Goal: Information Seeking & Learning: Learn about a topic

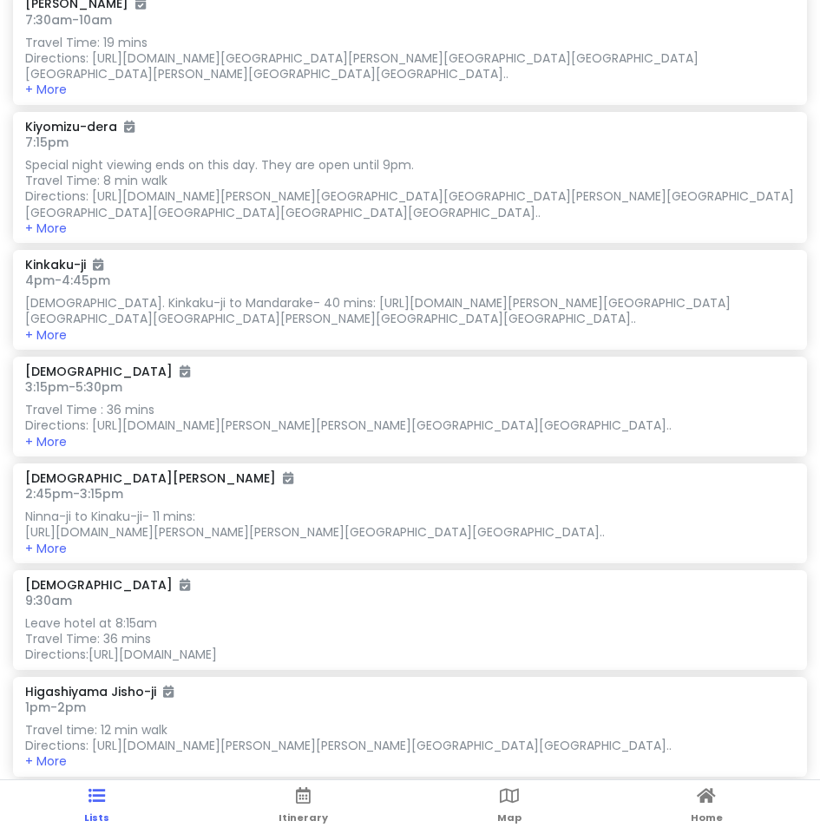
scroll to position [347, 0]
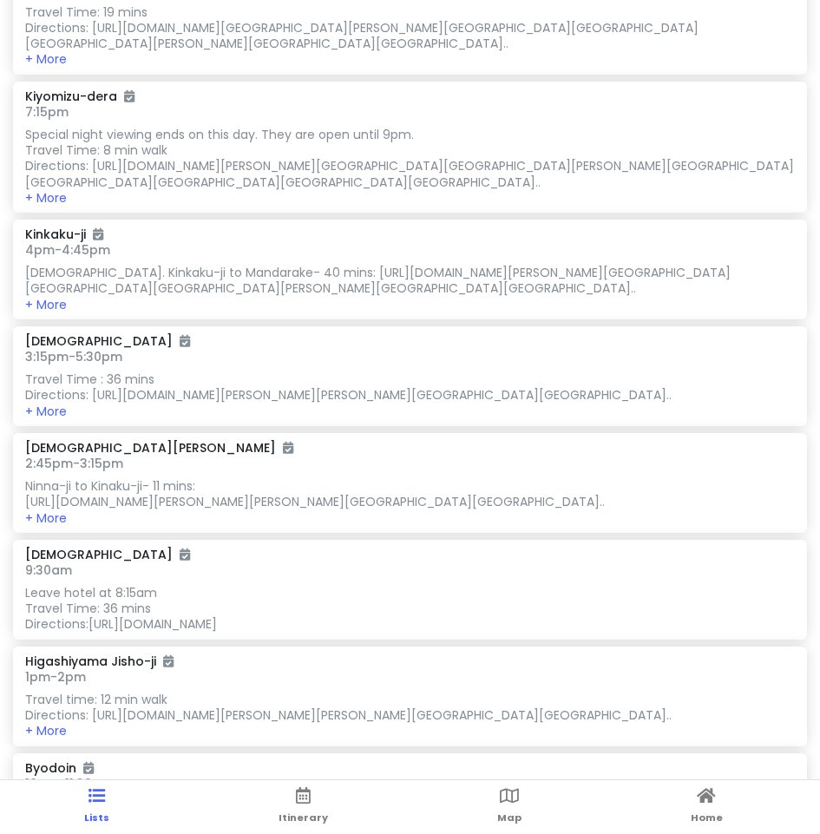
click at [315, 471] on h6 "2:45pm - 3:15pm" at bounding box center [409, 463] width 769 height 16
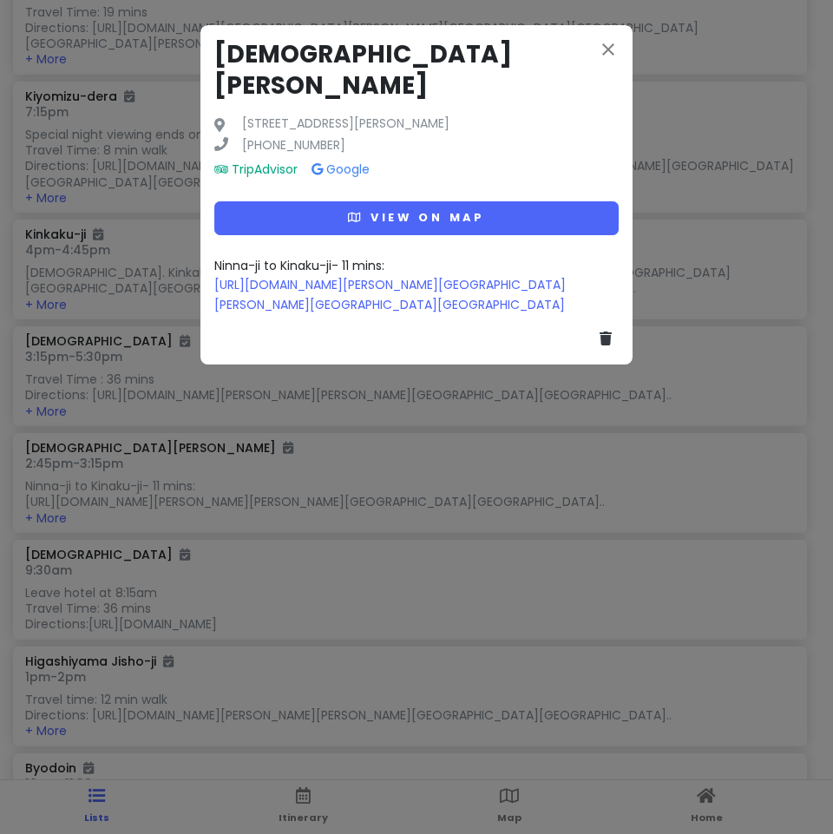
click at [603, 29] on div "close [GEOGRAPHIC_DATA][PERSON_NAME] [STREET_ADDRESS][PERSON_NAME] [PHONE_NUMBE…" at bounding box center [416, 194] width 432 height 339
click at [632, 36] on div "close [GEOGRAPHIC_DATA][PERSON_NAME] [STREET_ADDRESS][PERSON_NAME] [PHONE_NUMBE…" at bounding box center [416, 194] width 432 height 339
click at [616, 43] on icon "close" at bounding box center [608, 49] width 21 height 21
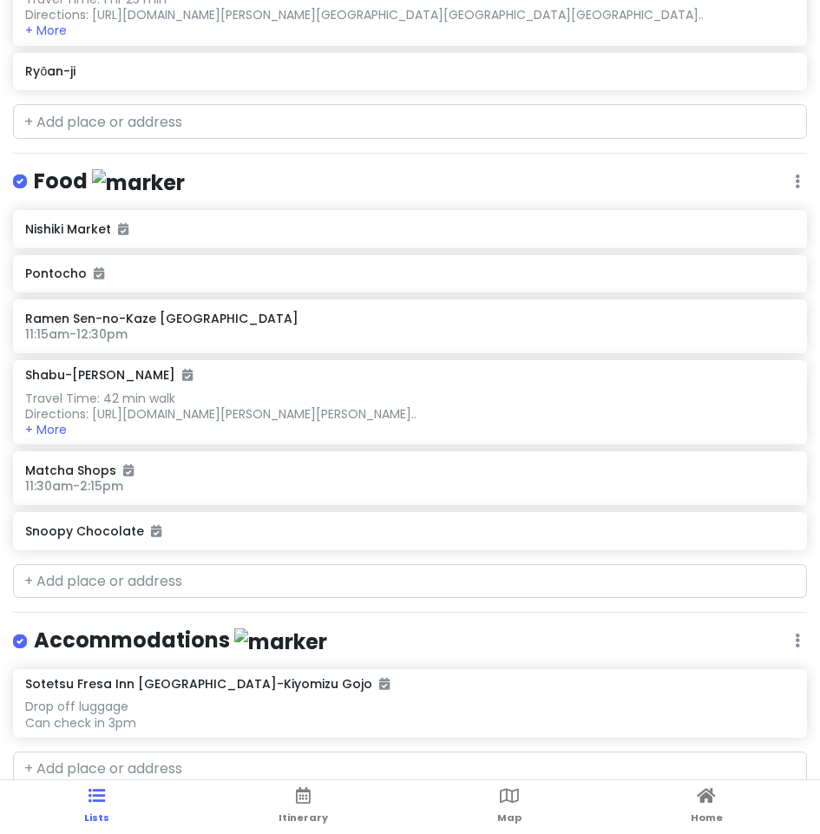
scroll to position [936, 0]
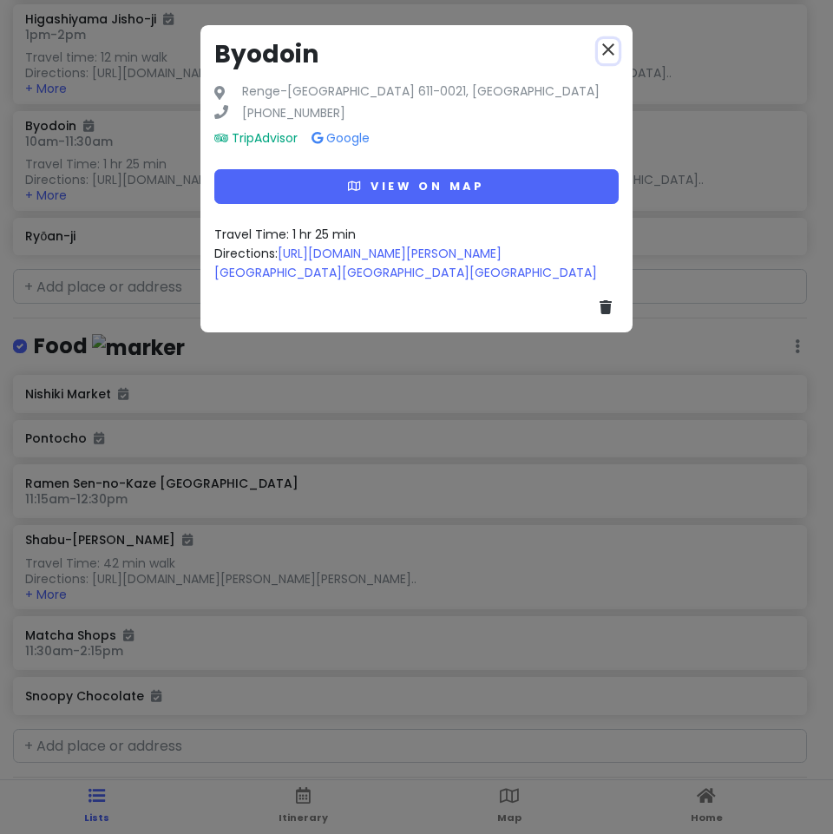
drag, startPoint x: 603, startPoint y: 50, endPoint x: 606, endPoint y: 124, distance: 73.8
click at [603, 50] on icon "close" at bounding box center [608, 49] width 21 height 21
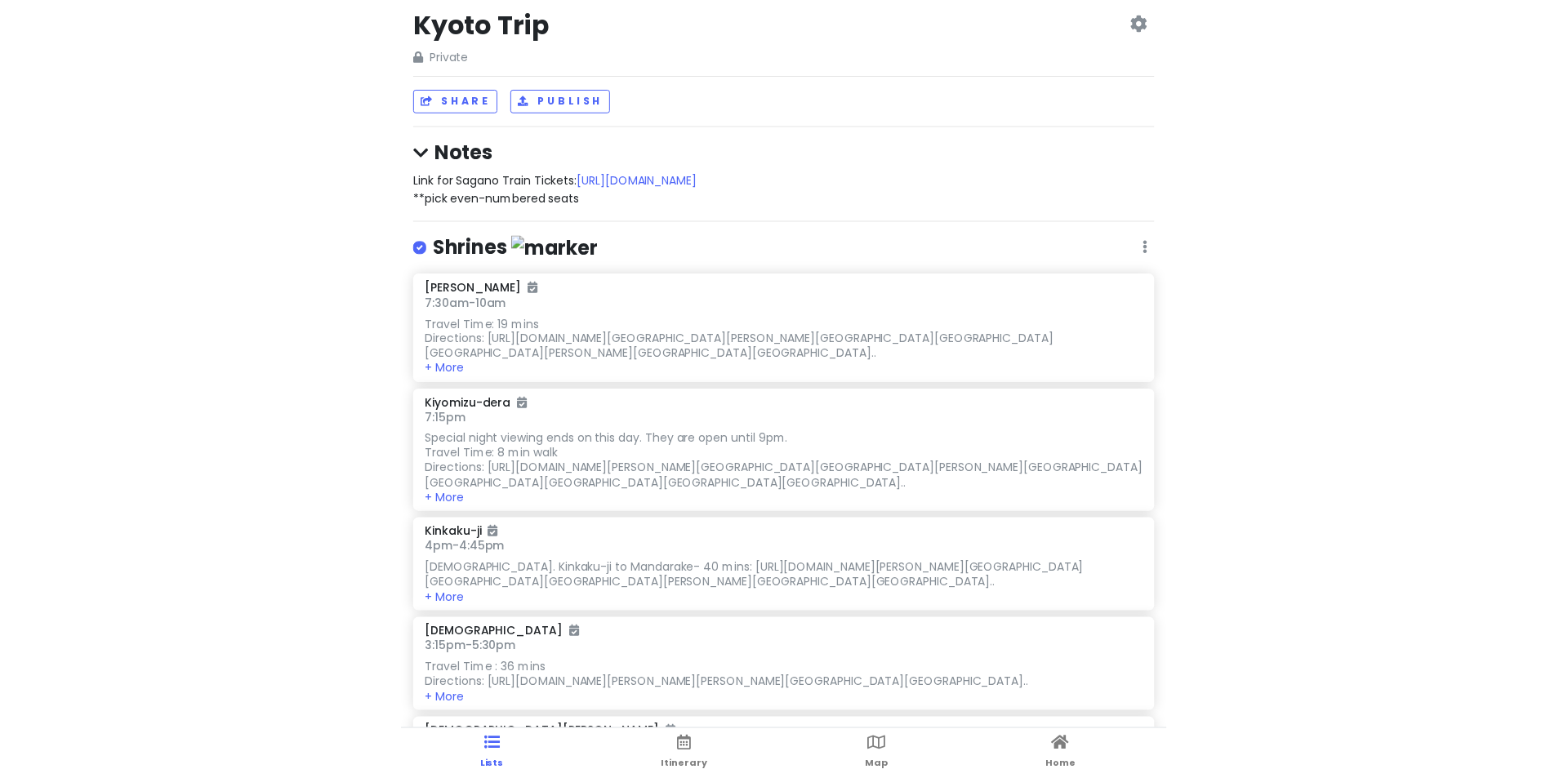
scroll to position [0, 0]
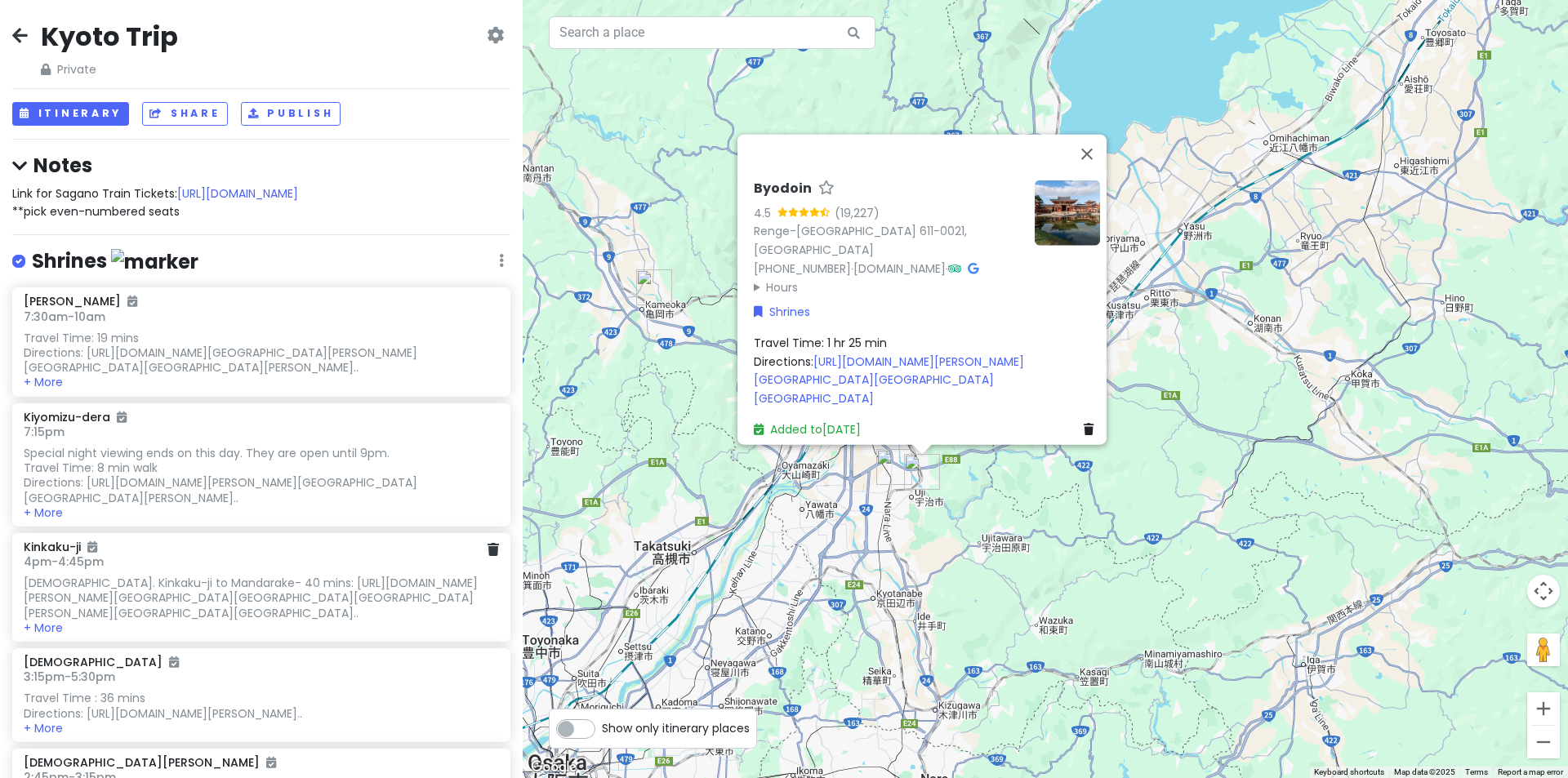
click at [241, 375] on div "[DEMOGRAPHIC_DATA]. Kinkaku-ji to Mandarake- 40 mins: [URL][DOMAIN_NAME][PERSON…" at bounding box center [261, 353] width 474 height 45
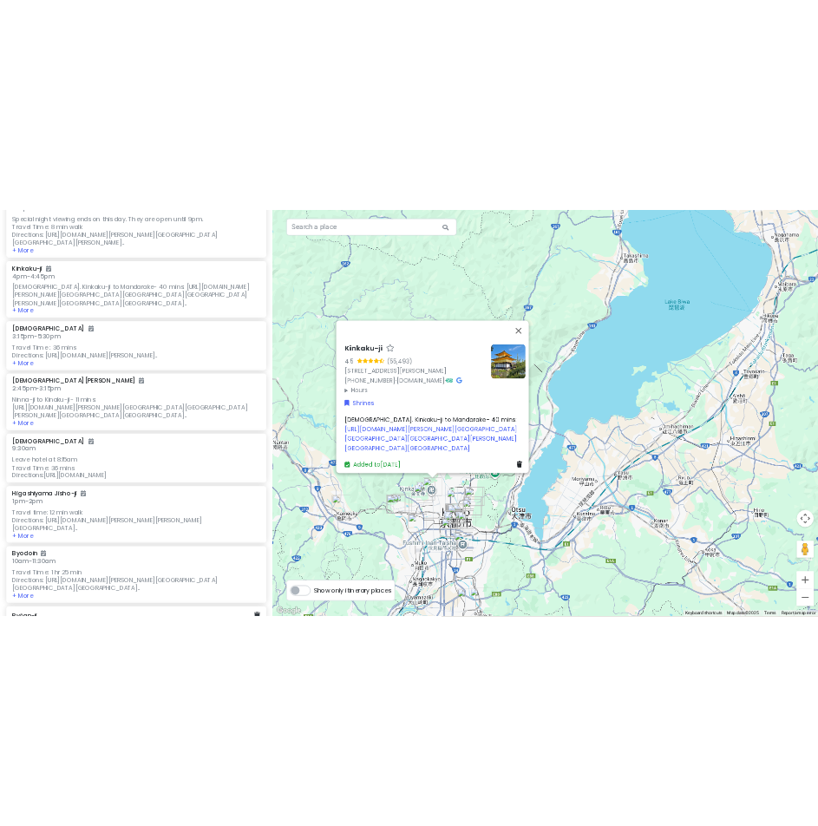
scroll to position [694, 0]
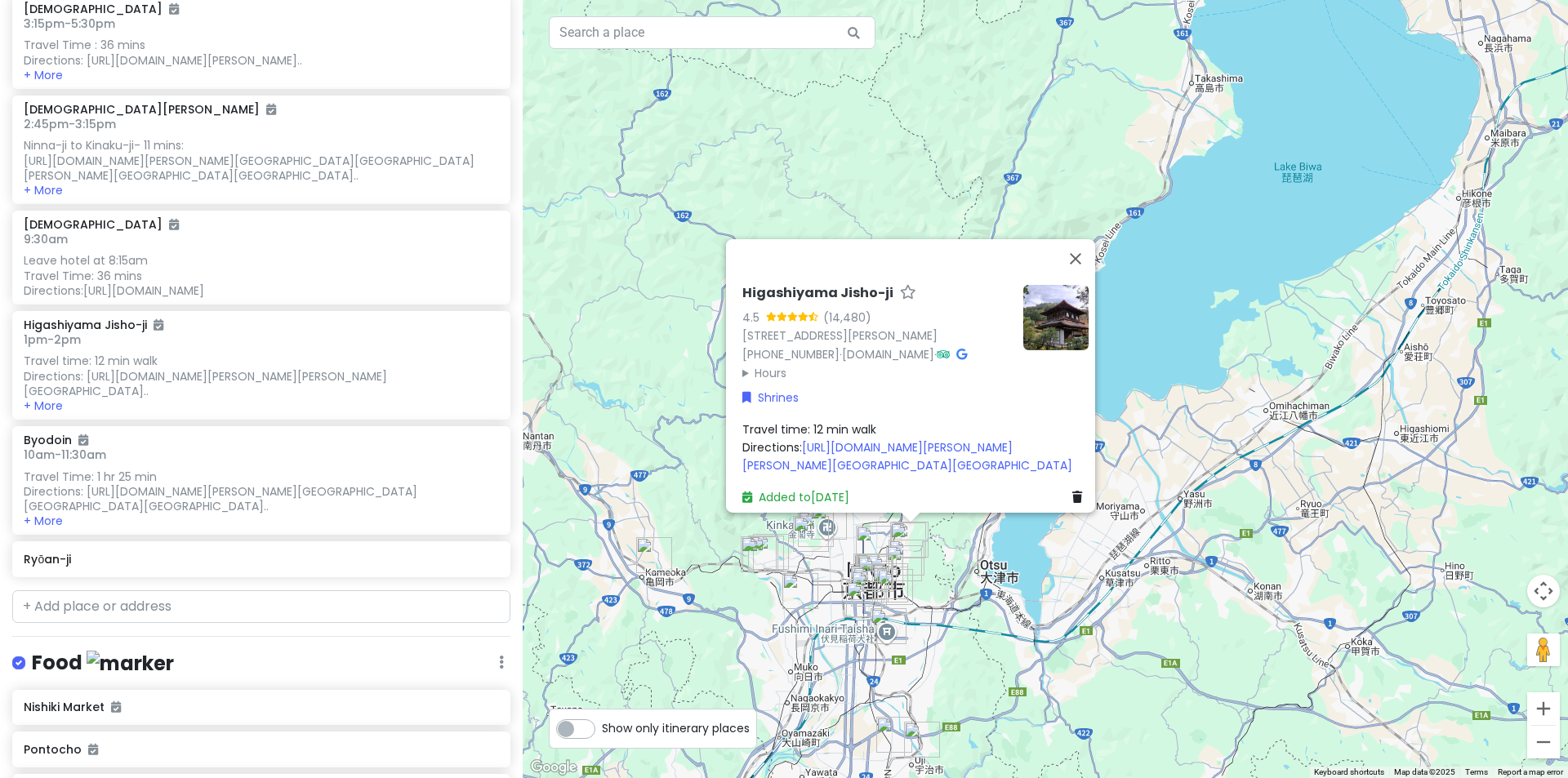
click at [1045, 284] on img at bounding box center [1055, 316] width 65 height 65
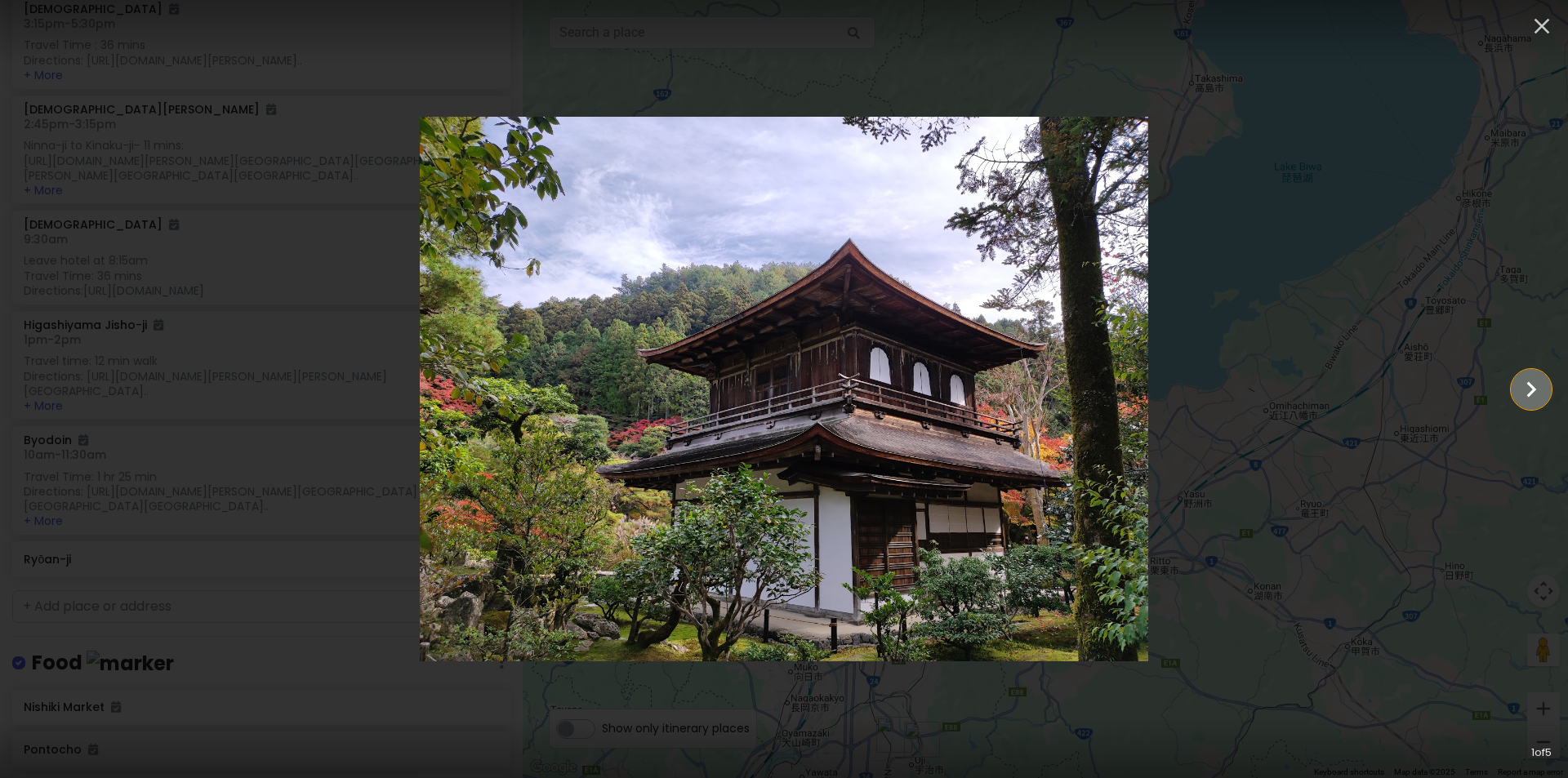
click at [1521, 378] on icon "Show slide 2 of 5" at bounding box center [1530, 389] width 31 height 40
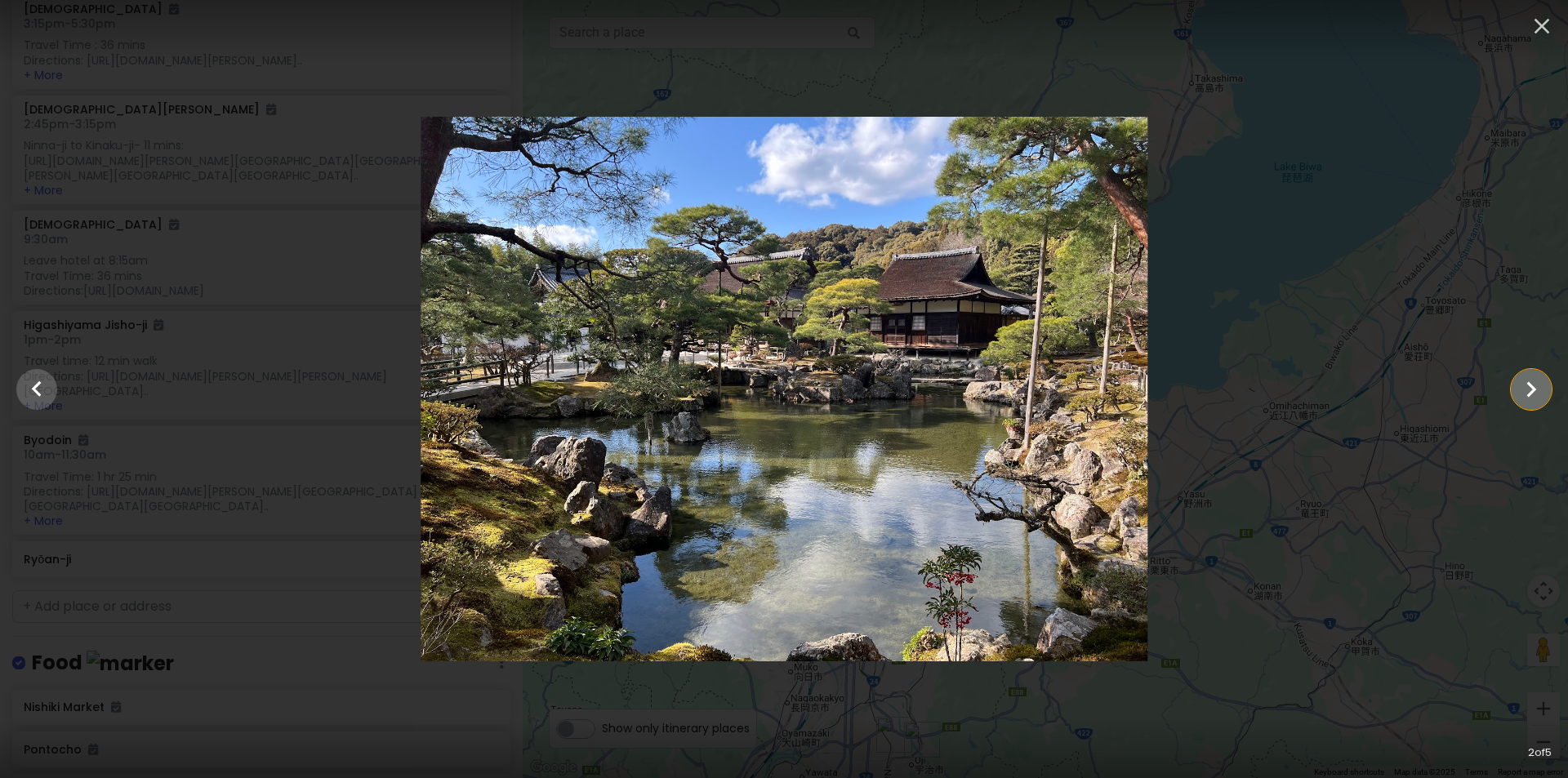
click at [1537, 386] on icon "Show slide 3 of 5" at bounding box center [1530, 389] width 31 height 40
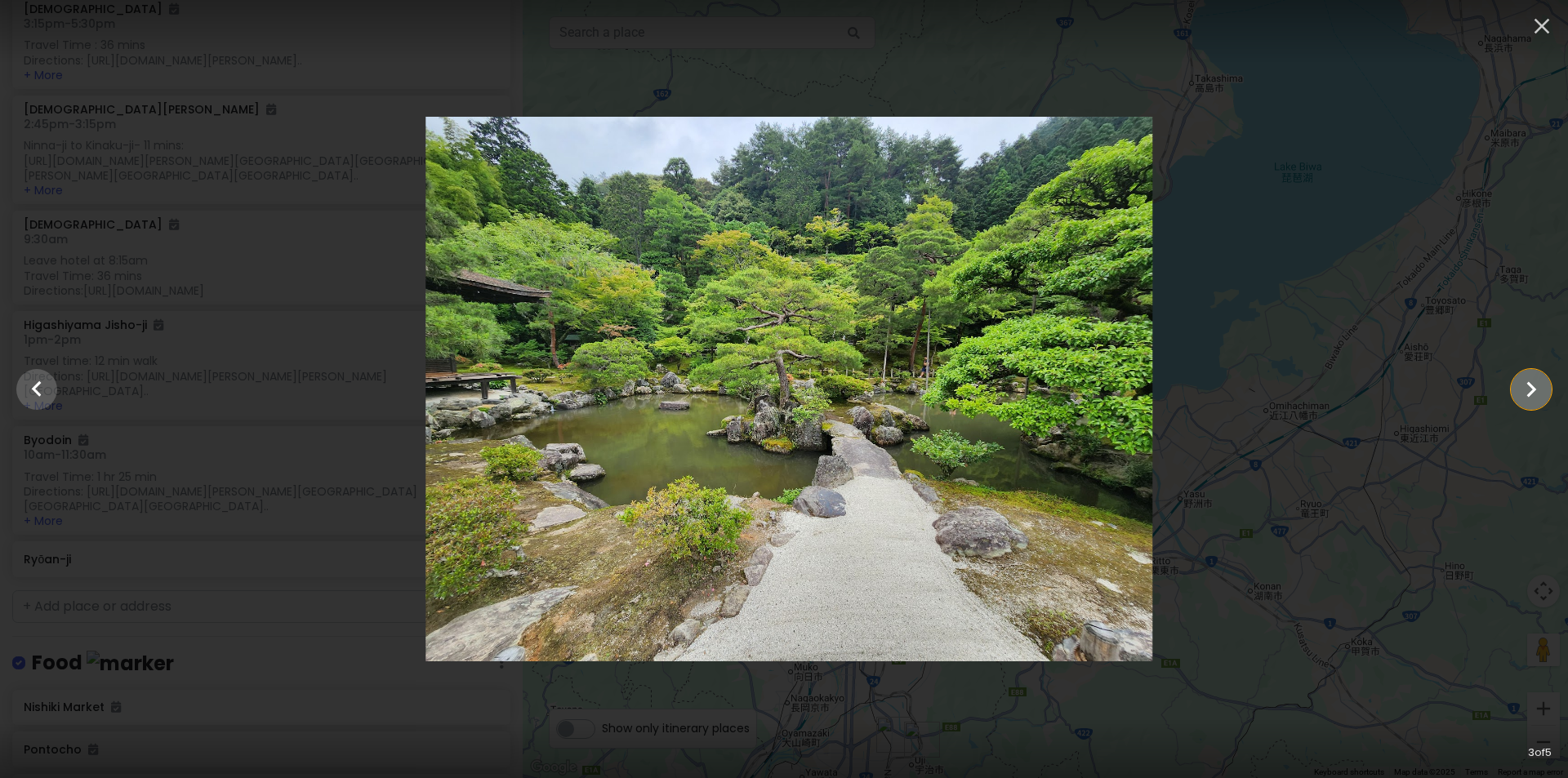
click at [1537, 386] on icon "Show slide 4 of 5" at bounding box center [1530, 389] width 31 height 40
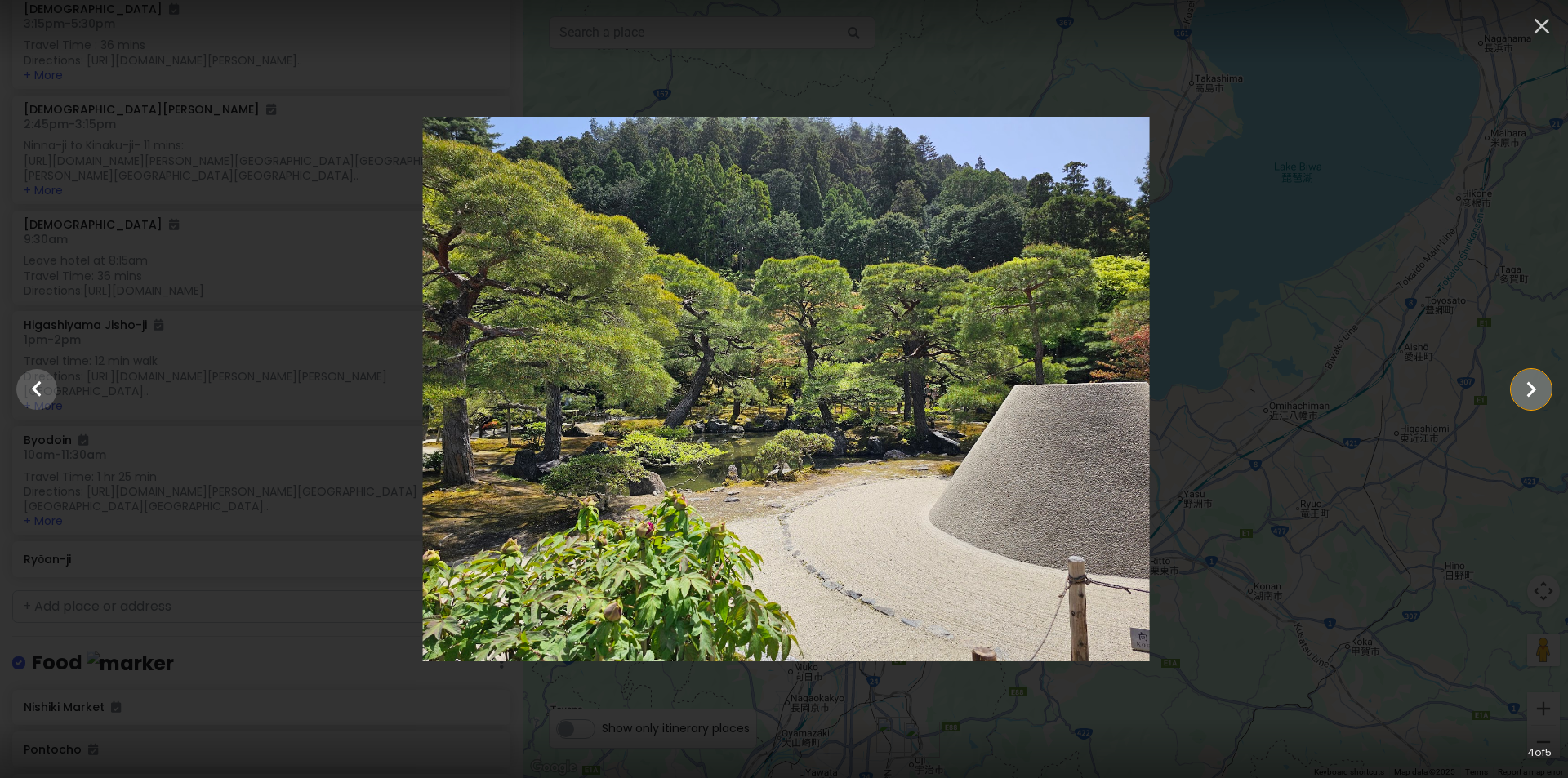
click at [1537, 386] on icon "Show slide 5 of 5" at bounding box center [1530, 389] width 31 height 40
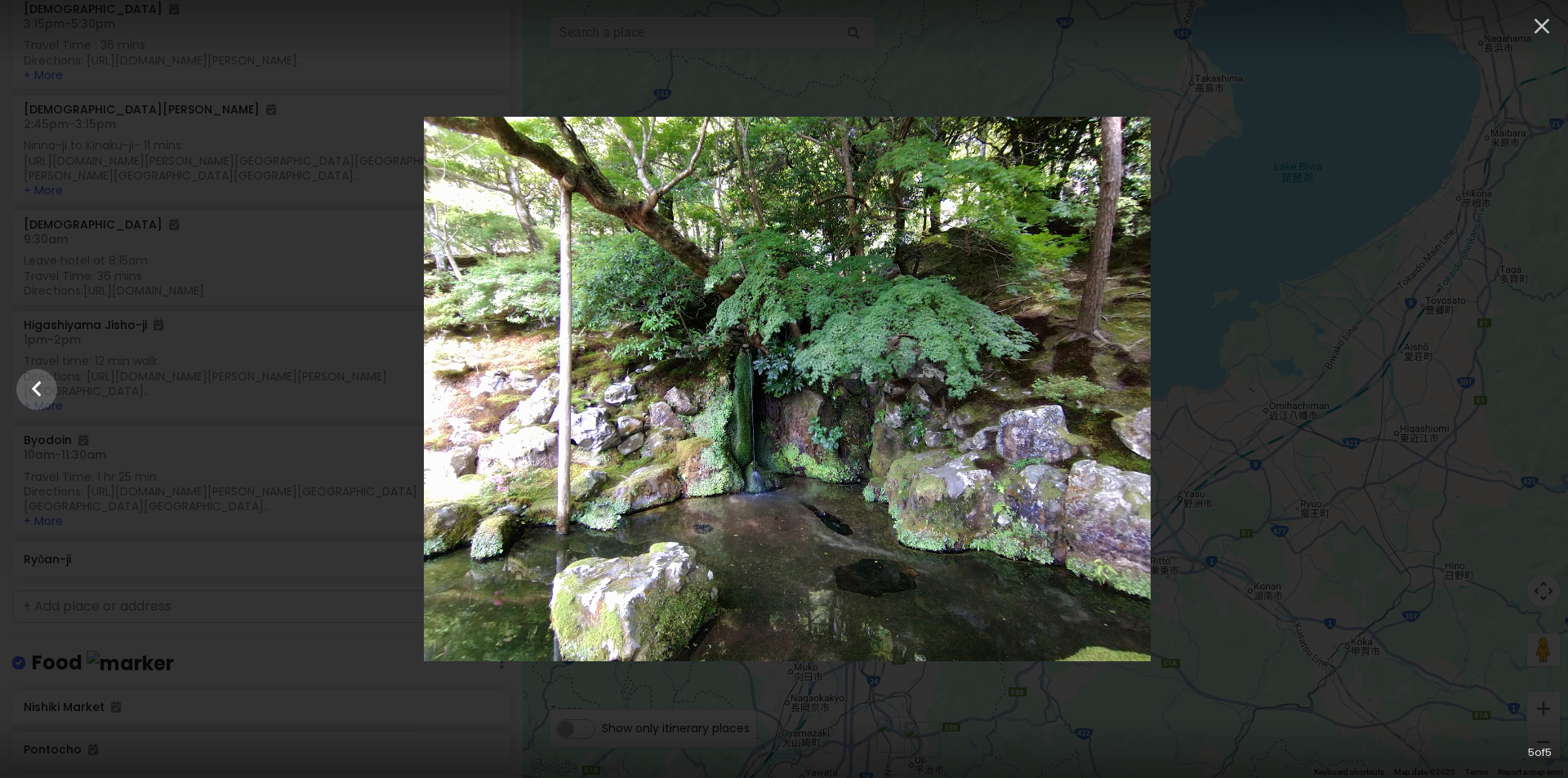
click at [1537, 386] on div at bounding box center [787, 389] width 1568 height 545
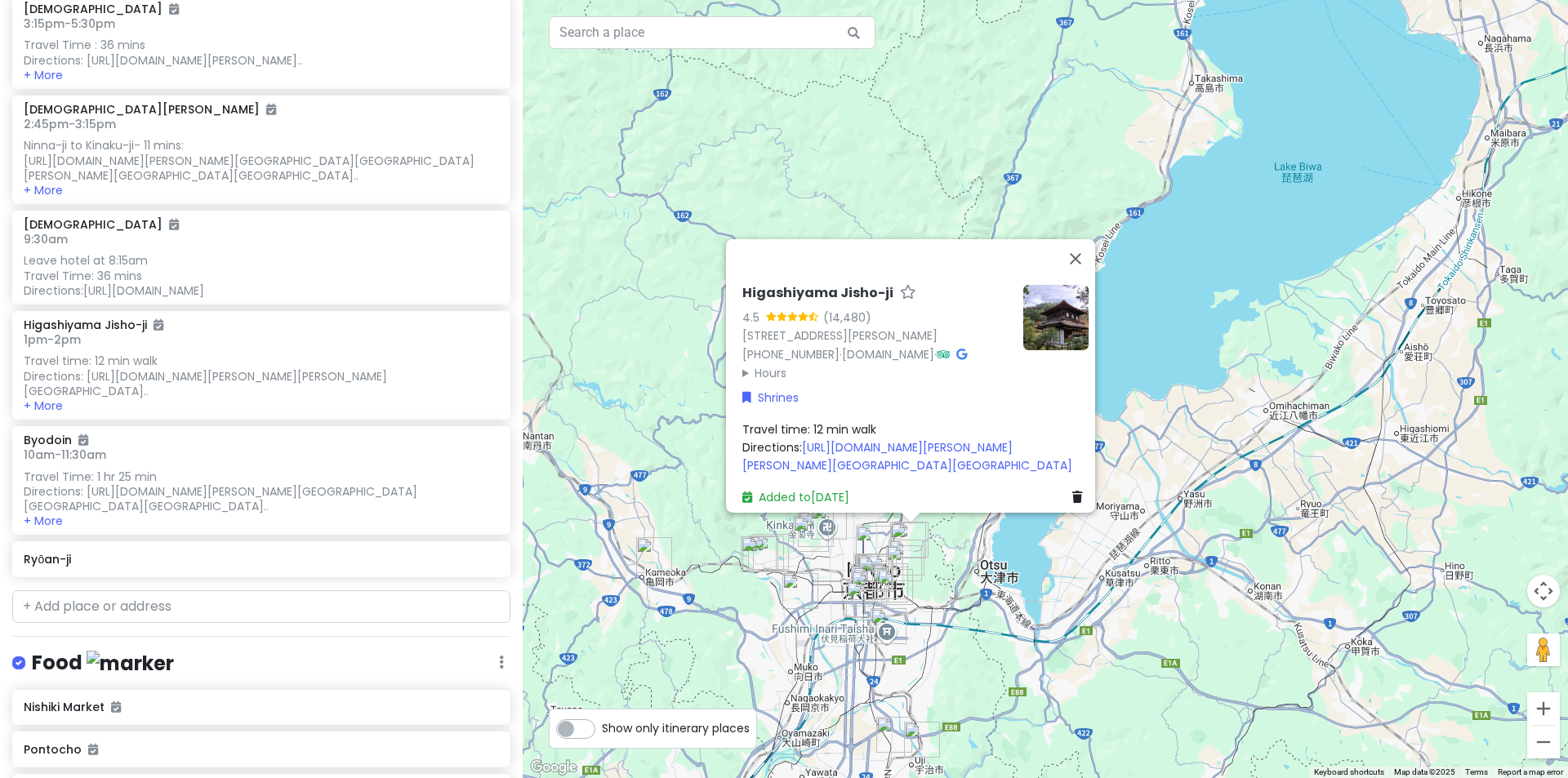
click at [1045, 284] on img at bounding box center [1055, 316] width 65 height 65
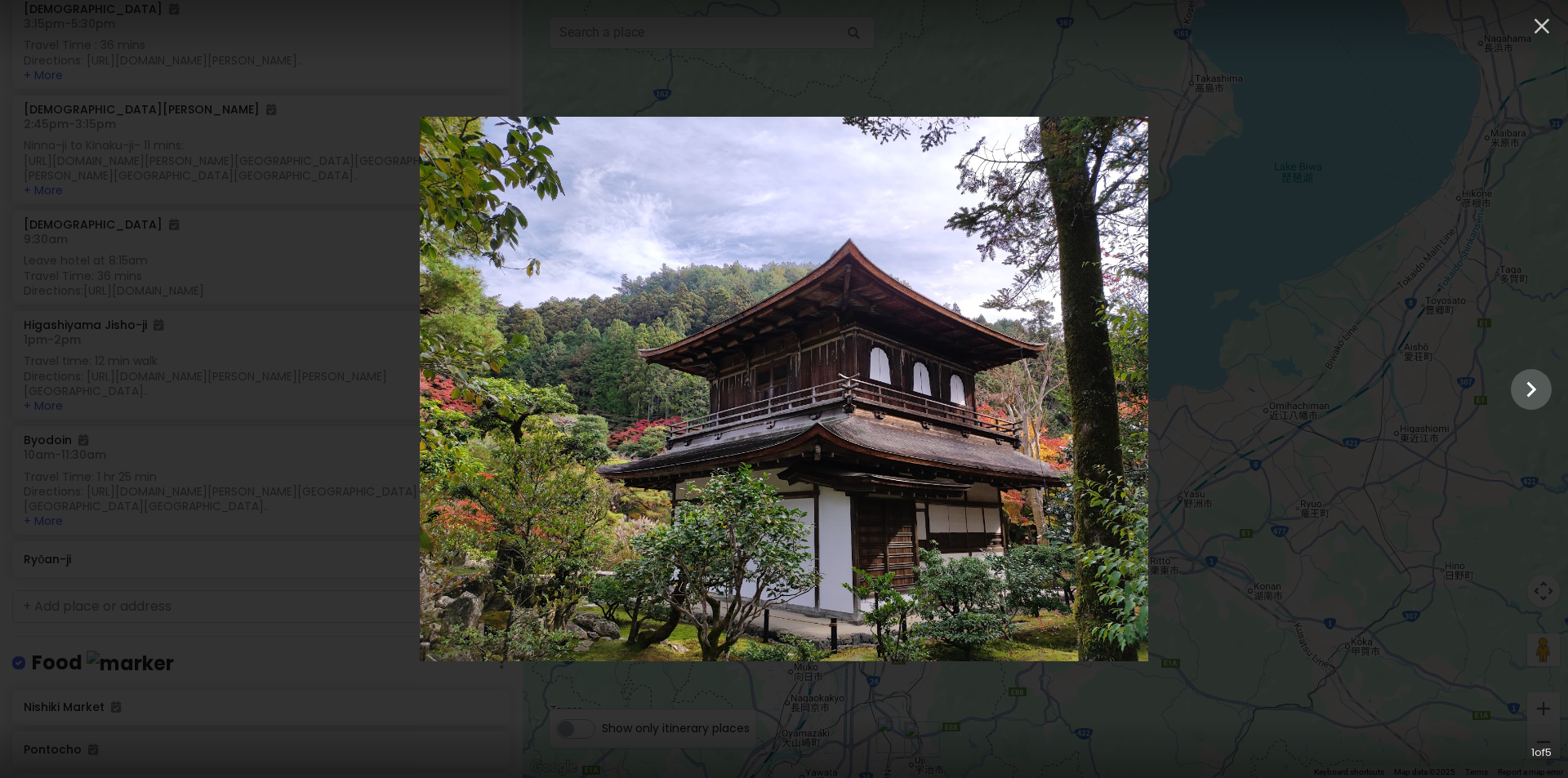
click at [1441, 225] on div at bounding box center [784, 389] width 1568 height 545
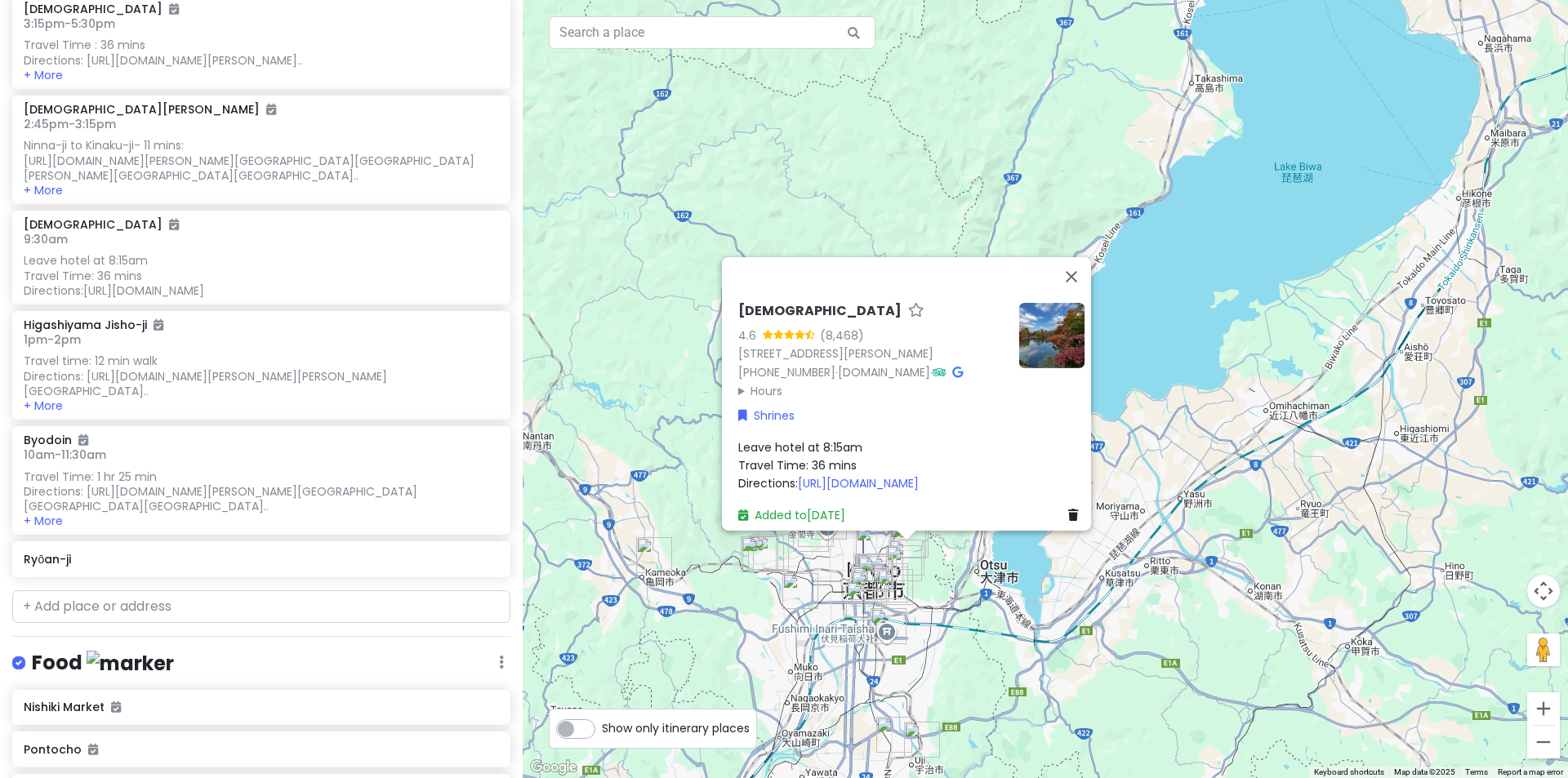
click at [1038, 319] on img at bounding box center [1051, 334] width 65 height 65
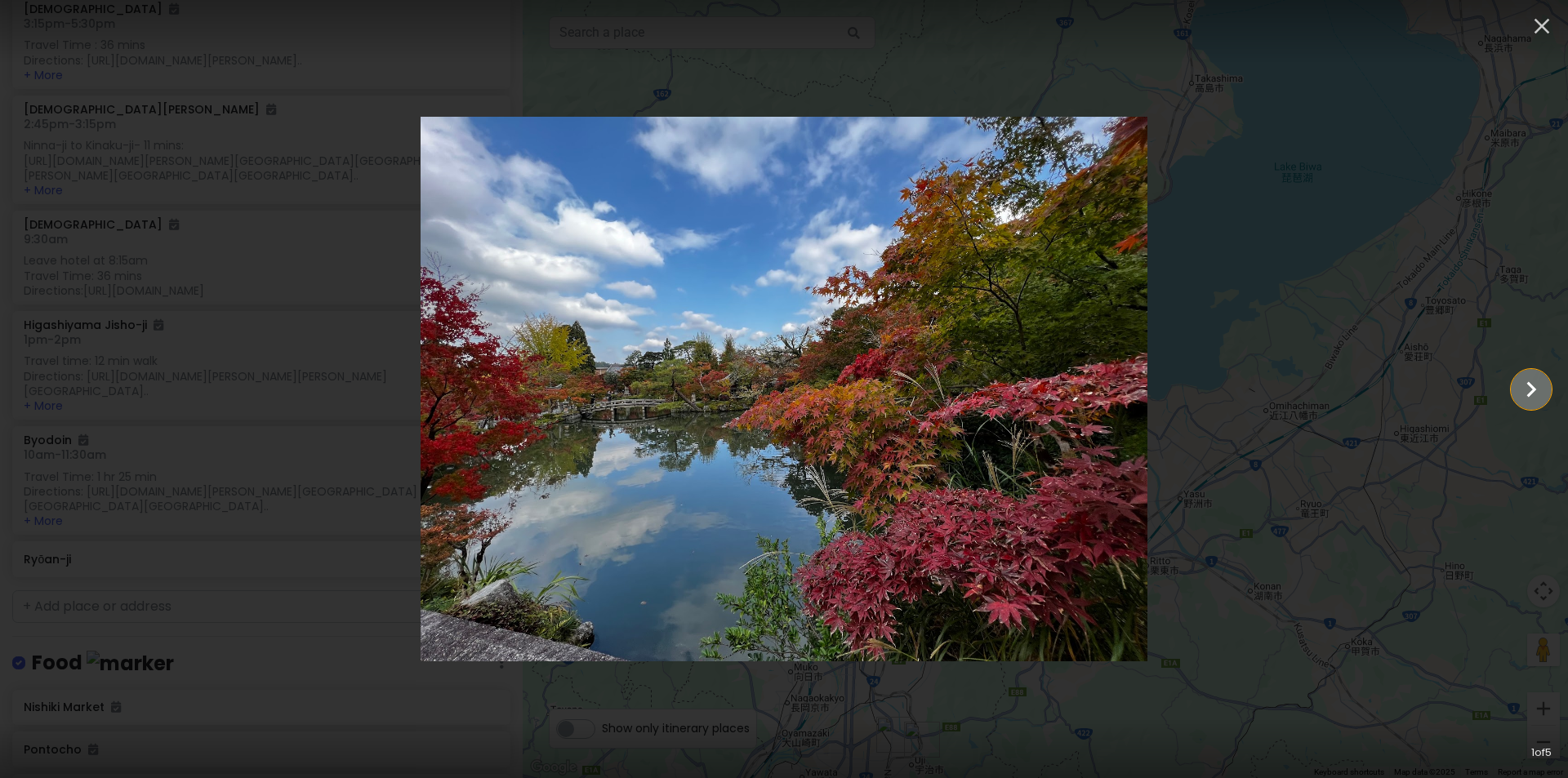
click at [1521, 381] on icon "Show slide 2 of 5" at bounding box center [1530, 389] width 31 height 40
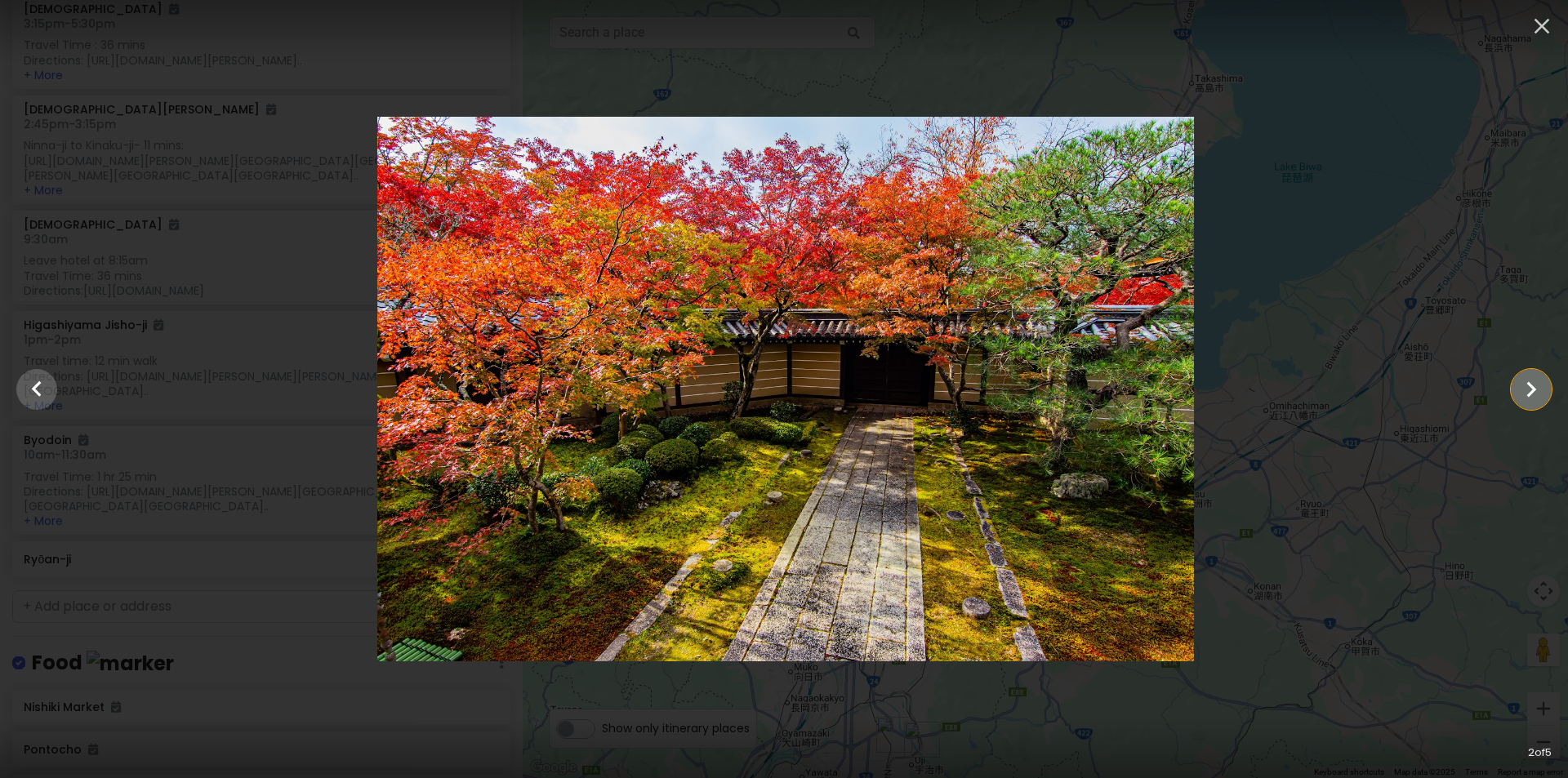
click at [1521, 381] on icon "Show slide 3 of 5" at bounding box center [1530, 389] width 31 height 40
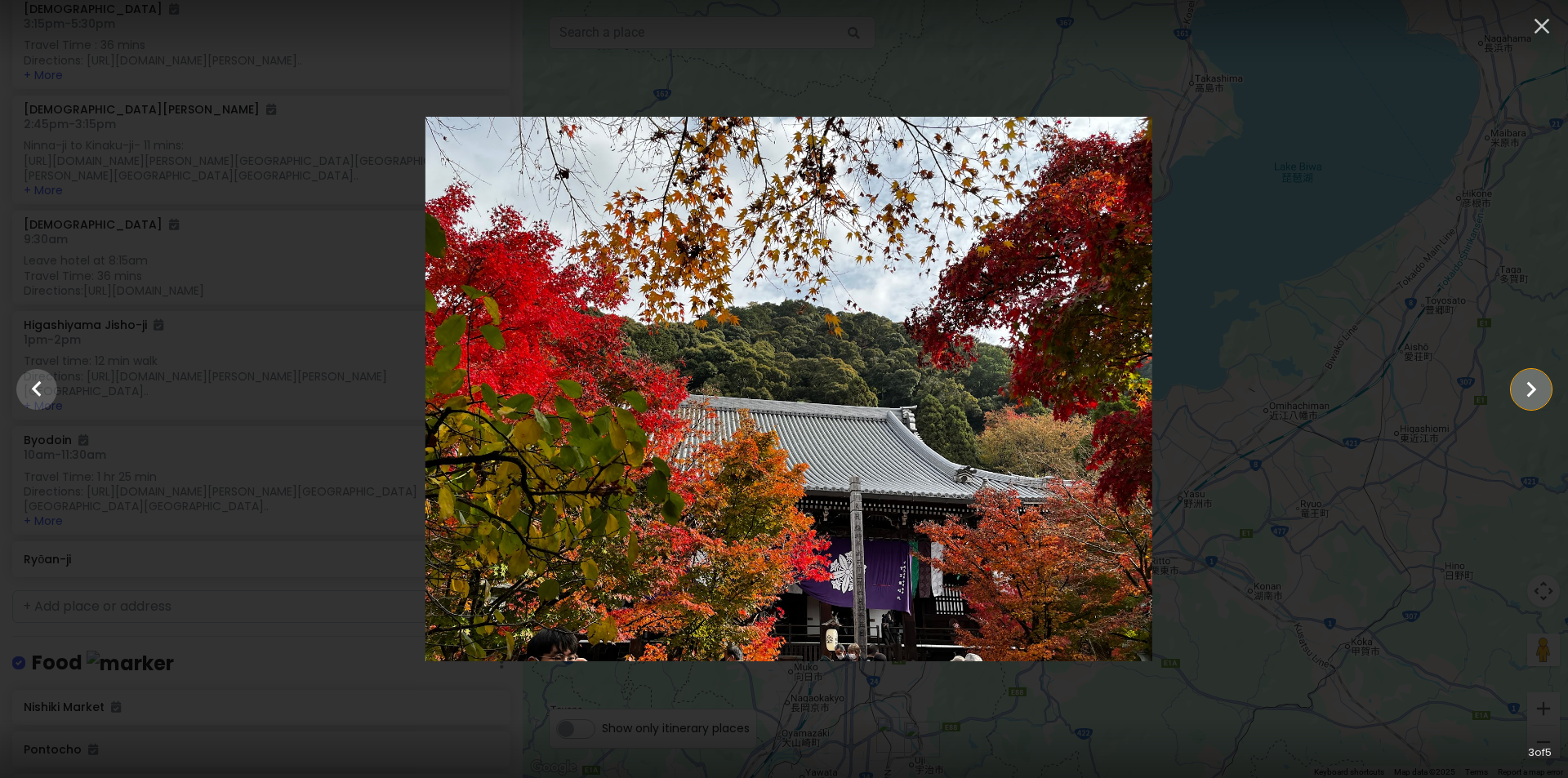
click at [1521, 381] on icon "Show slide 4 of 5" at bounding box center [1530, 389] width 31 height 40
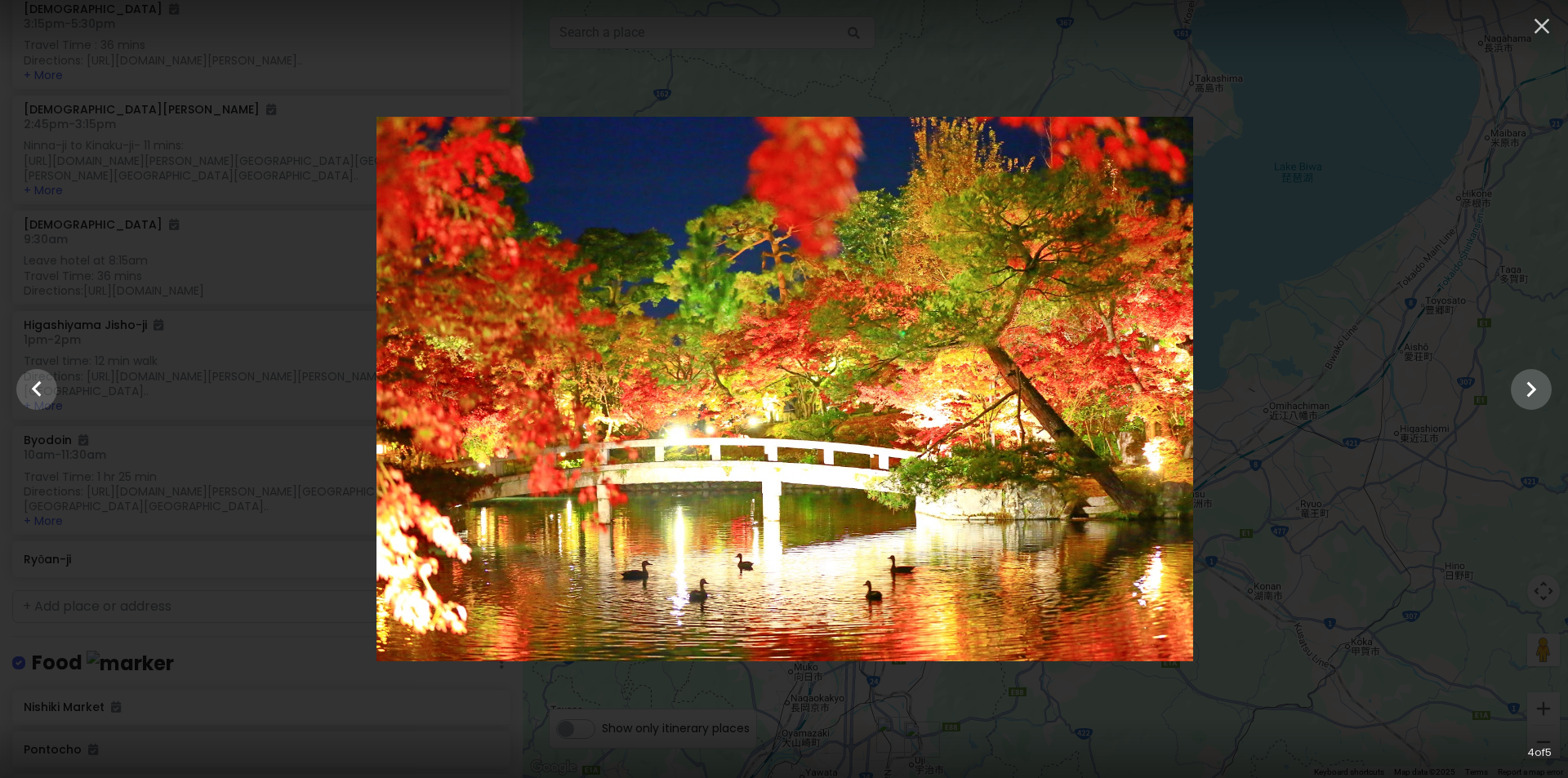
click at [1326, 389] on div at bounding box center [785, 389] width 1568 height 545
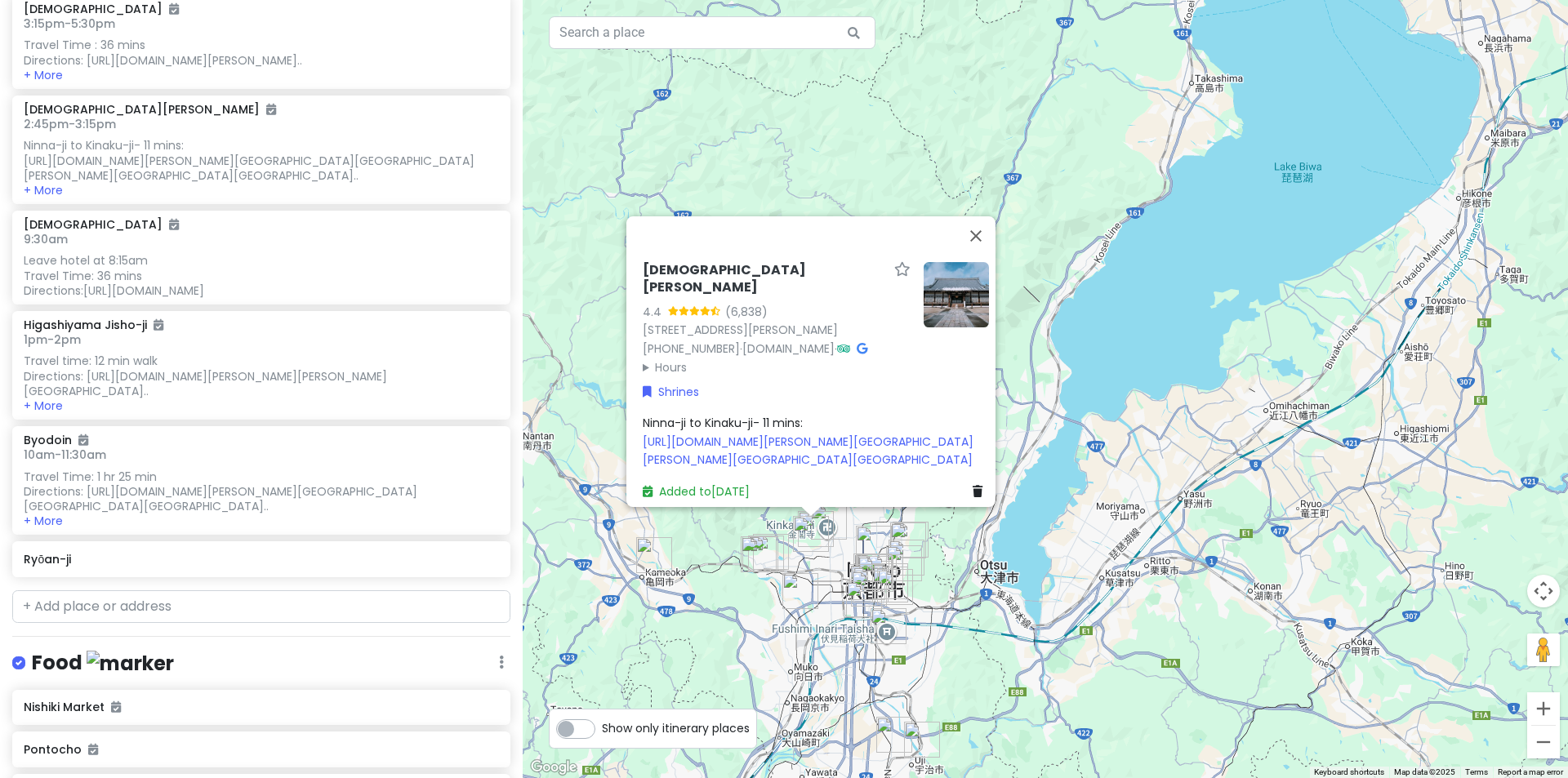
click at [955, 262] on img at bounding box center [955, 294] width 65 height 65
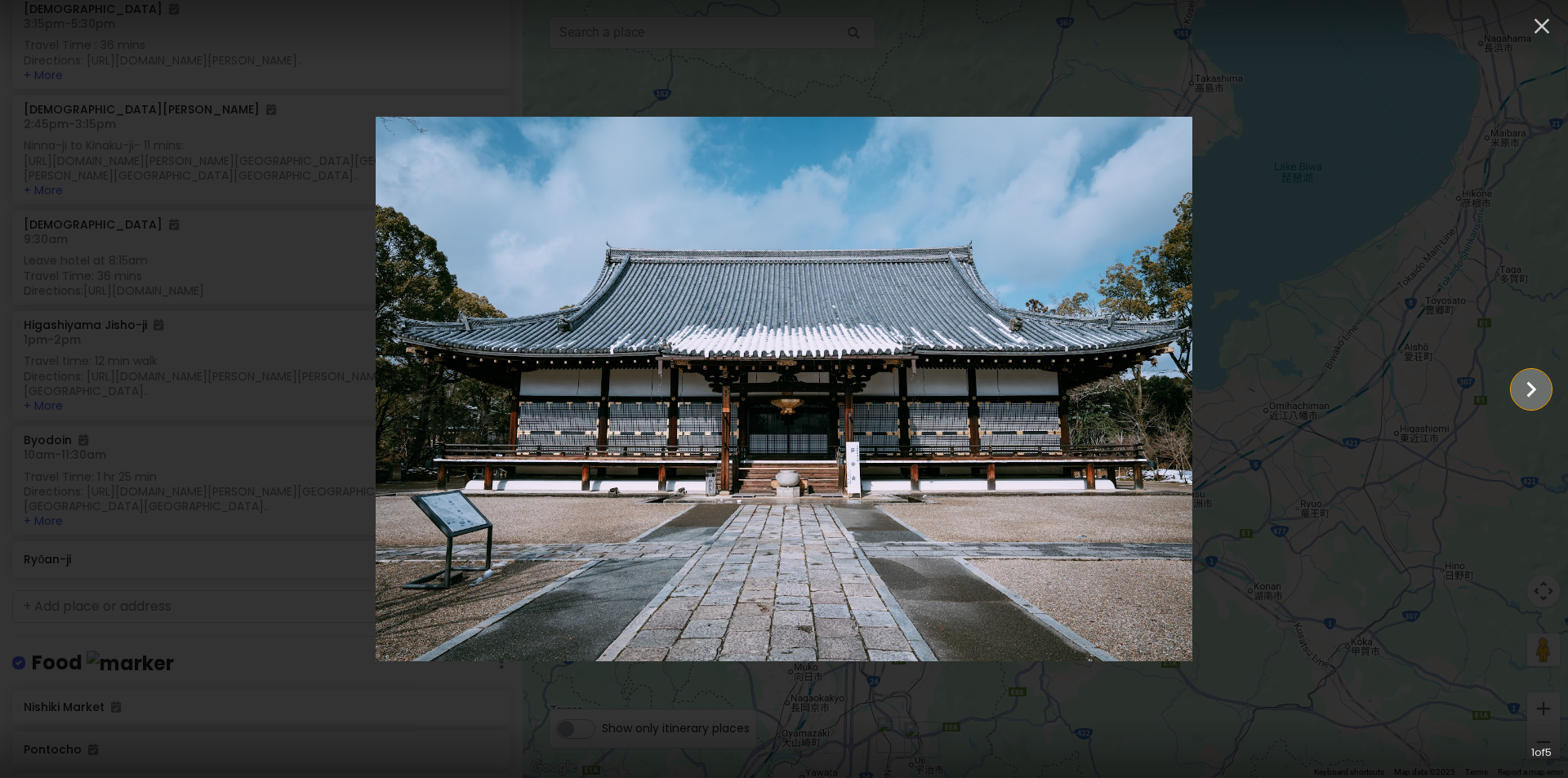
click at [1516, 397] on icon "Show slide 2 of 5" at bounding box center [1530, 389] width 31 height 40
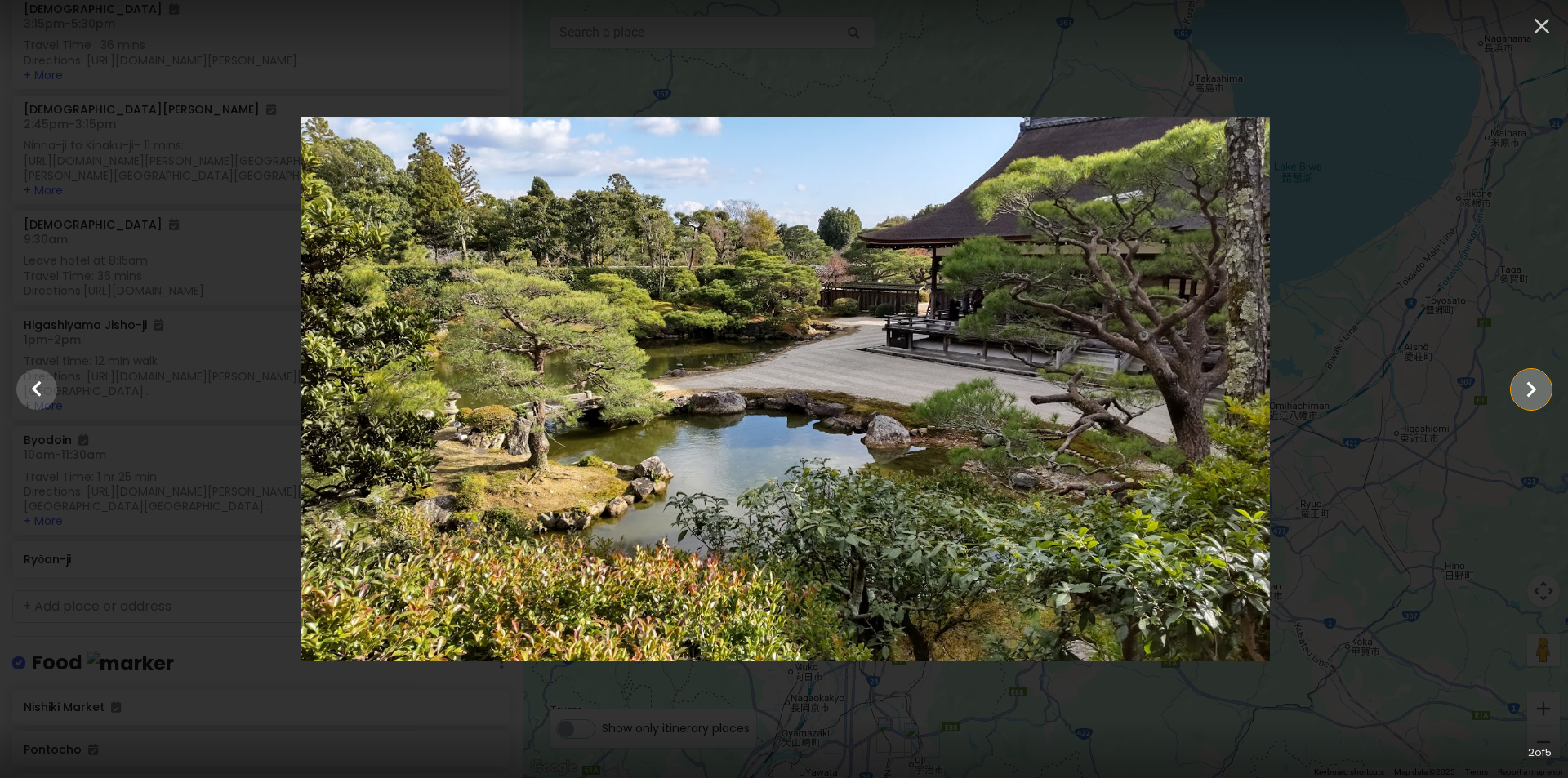
click at [1516, 396] on icon "Show slide 3 of 5" at bounding box center [1530, 389] width 31 height 40
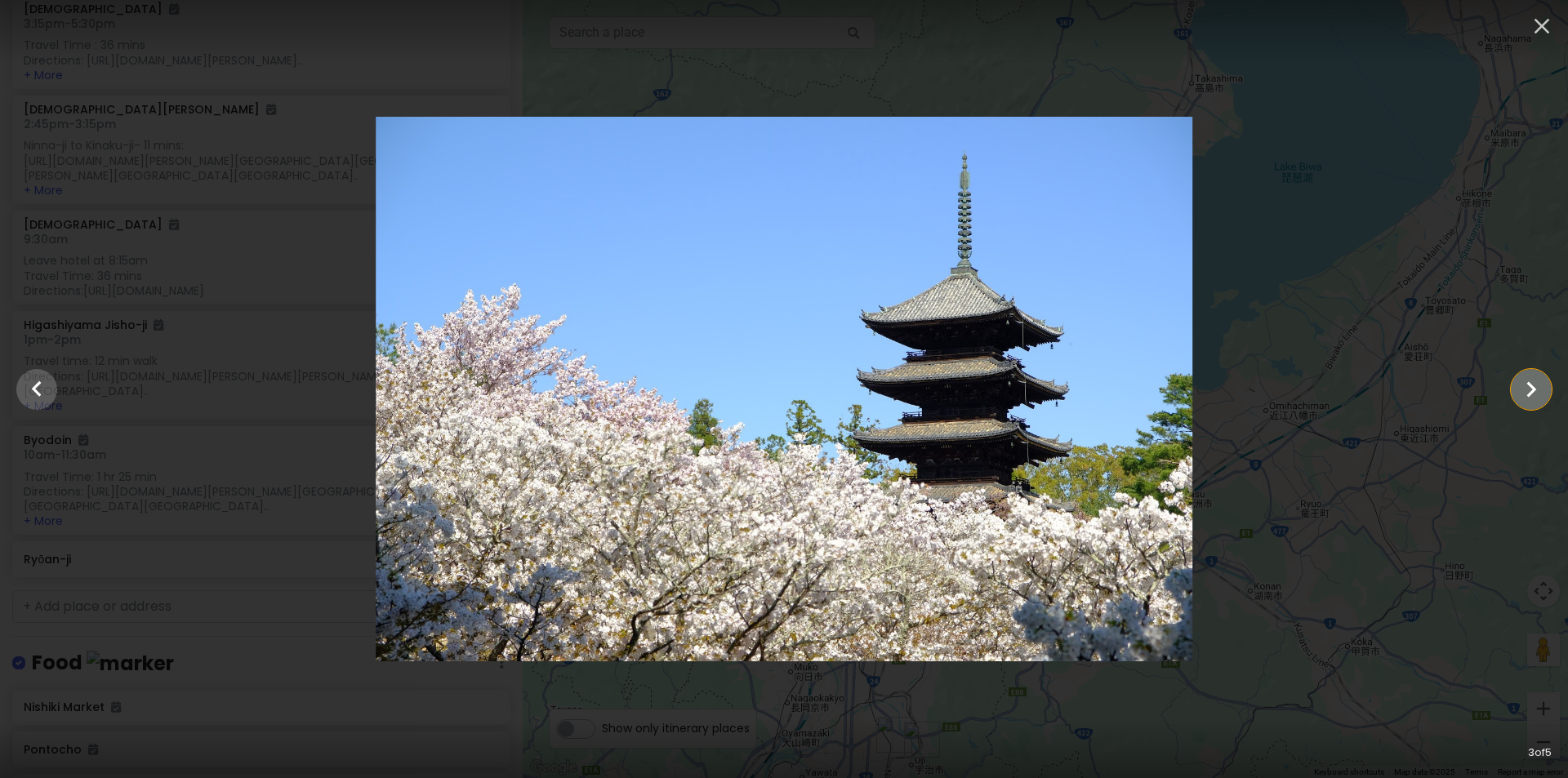
click at [1516, 387] on icon "Show slide 4 of 5" at bounding box center [1530, 389] width 31 height 40
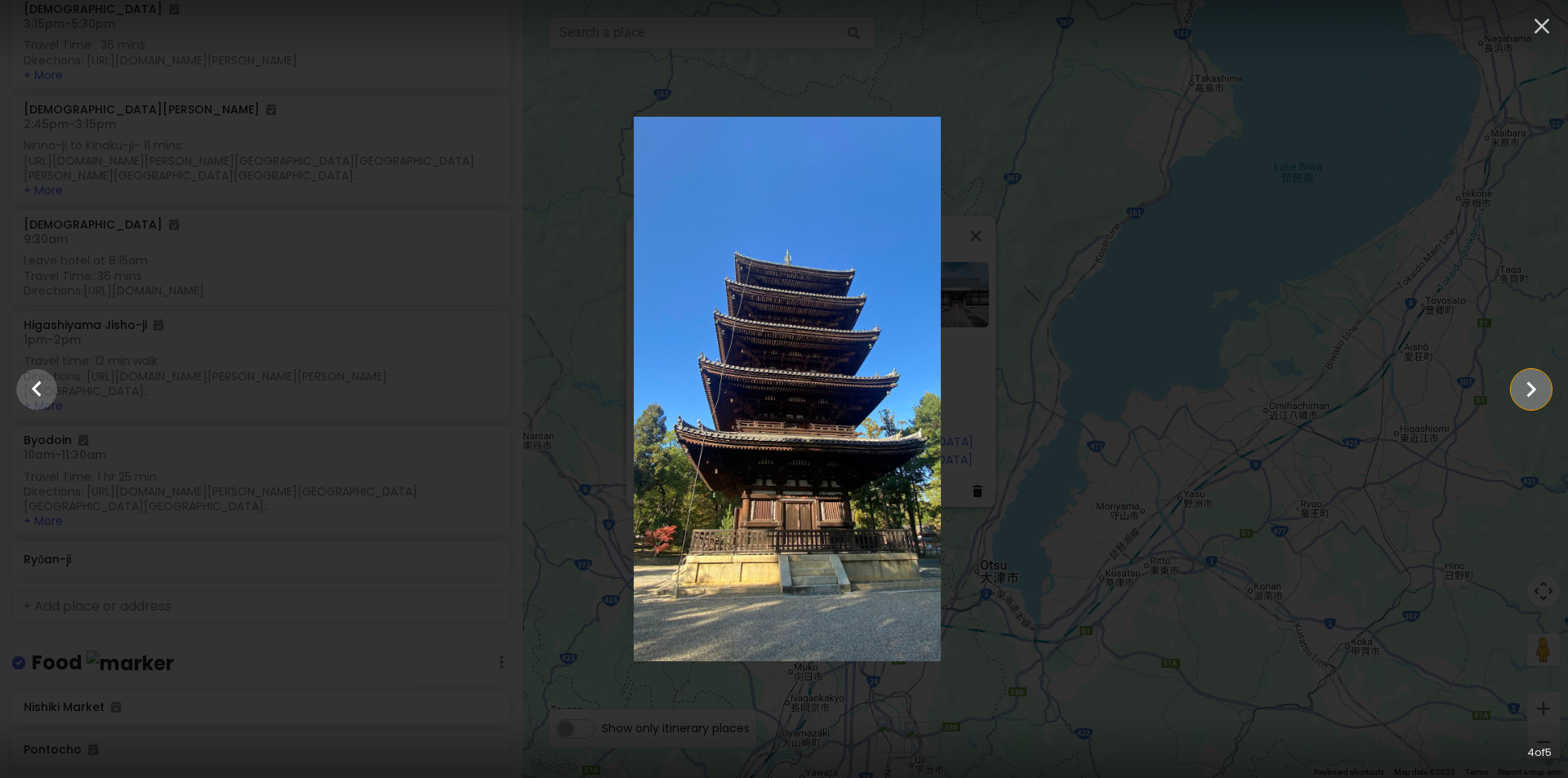
click at [1527, 384] on icon "Show slide 5 of 5" at bounding box center [1530, 389] width 31 height 40
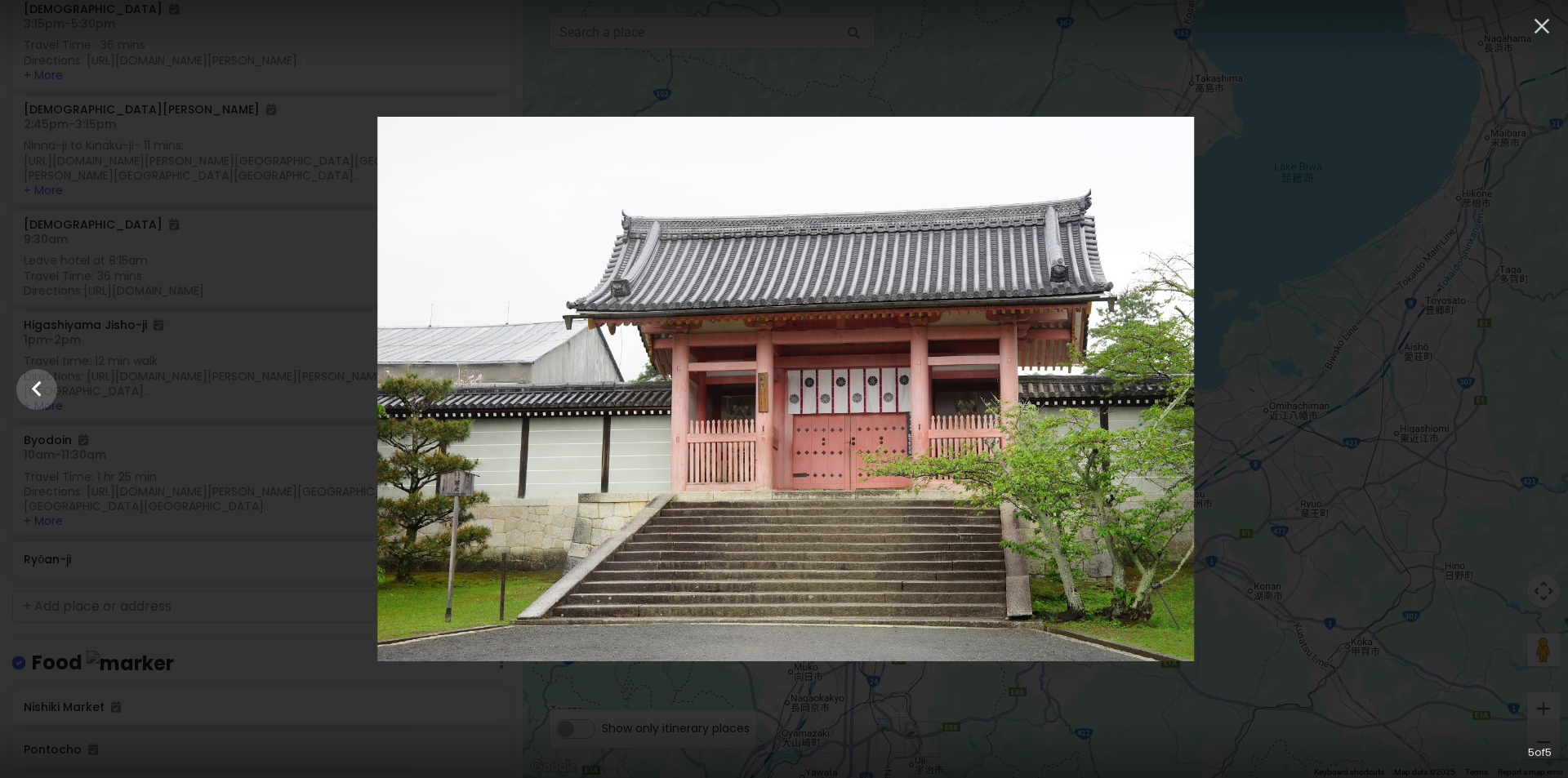
click at [1527, 384] on div at bounding box center [786, 389] width 1568 height 545
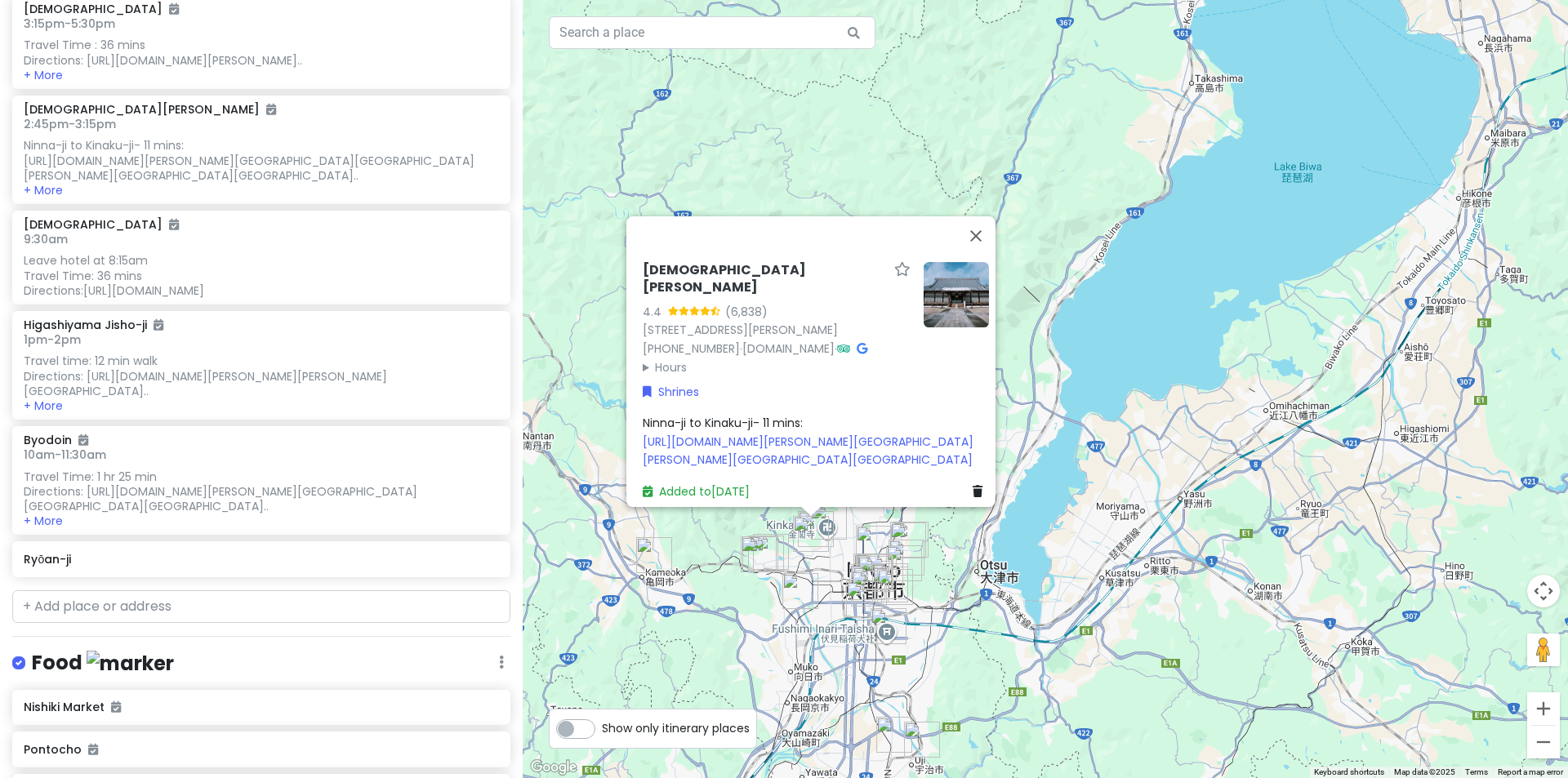
click at [1338, 119] on div "[DEMOGRAPHIC_DATA][PERSON_NAME] 4.4 (6,838) 33 [PERSON_NAME], [PERSON_NAME], [G…" at bounding box center [1045, 389] width 1046 height 778
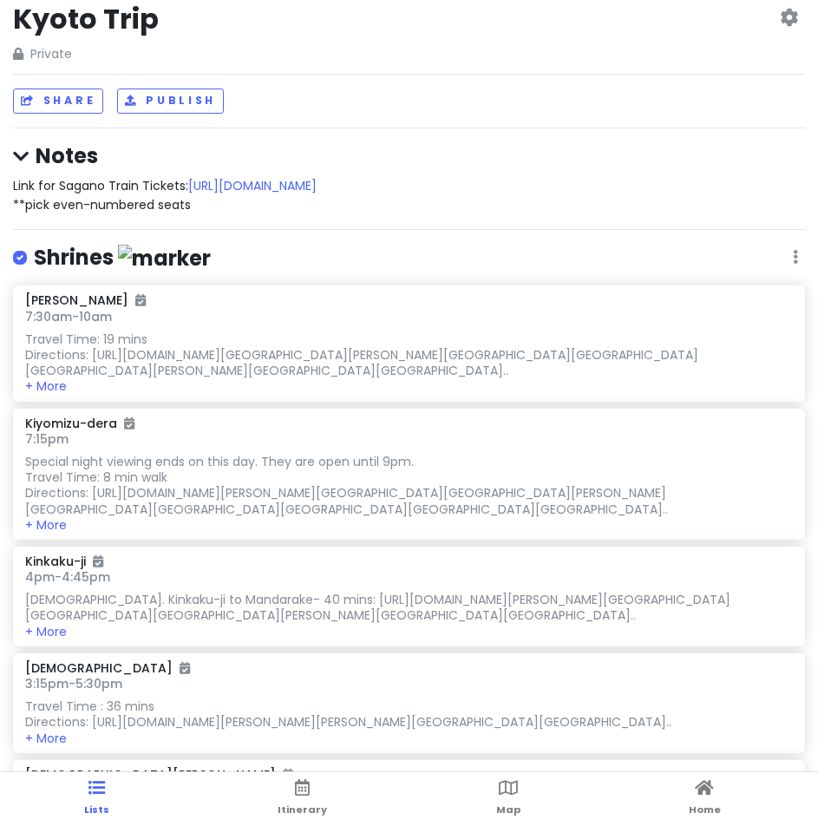
scroll to position [0, 0]
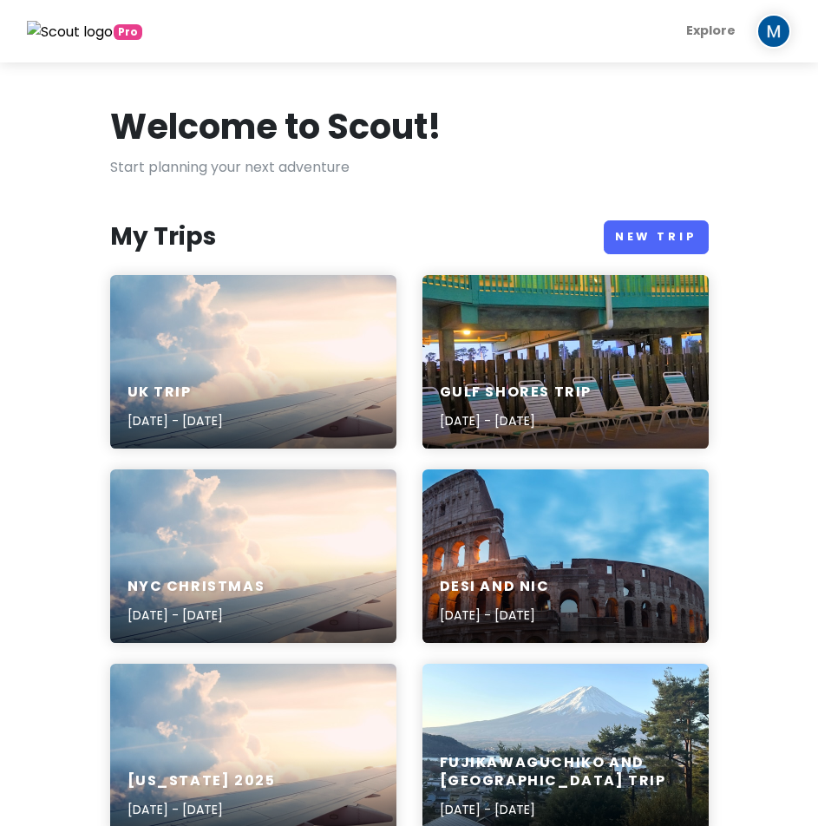
scroll to position [434, 0]
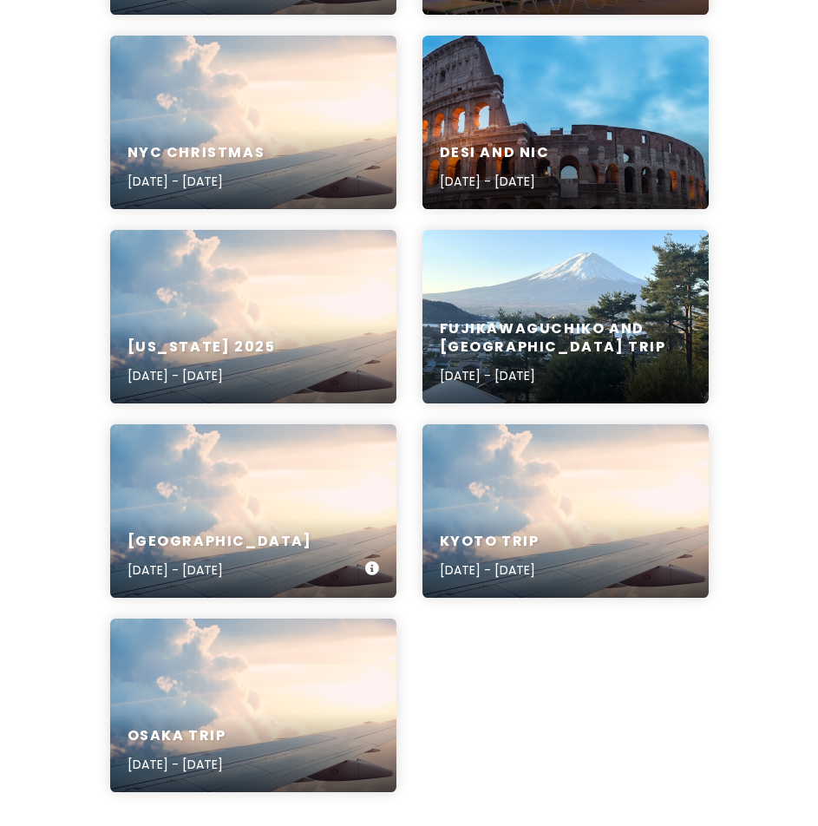
click at [235, 489] on div "[GEOGRAPHIC_DATA] [DATE] - [DATE]" at bounding box center [253, 511] width 286 height 174
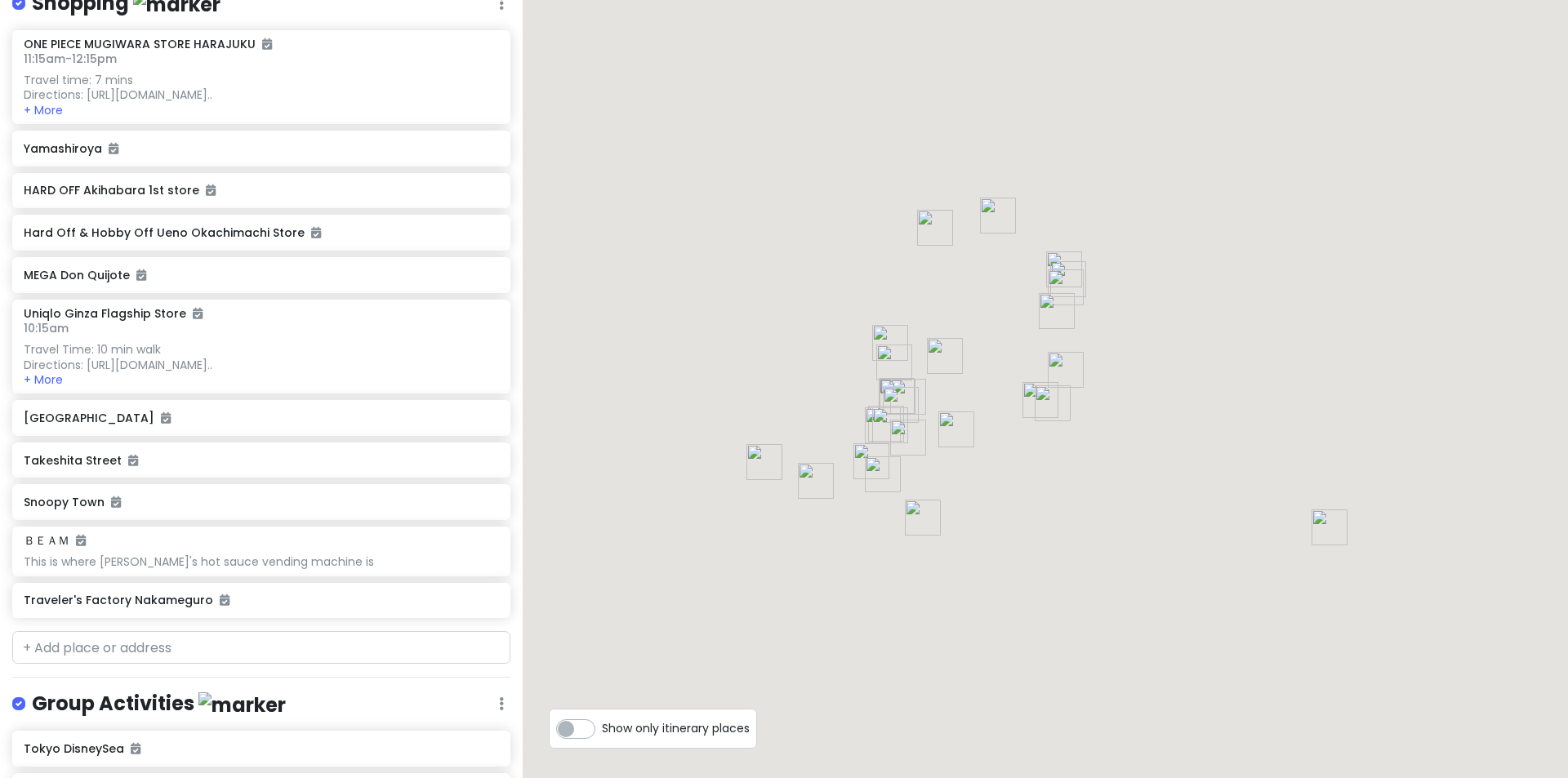
scroll to position [1417, 0]
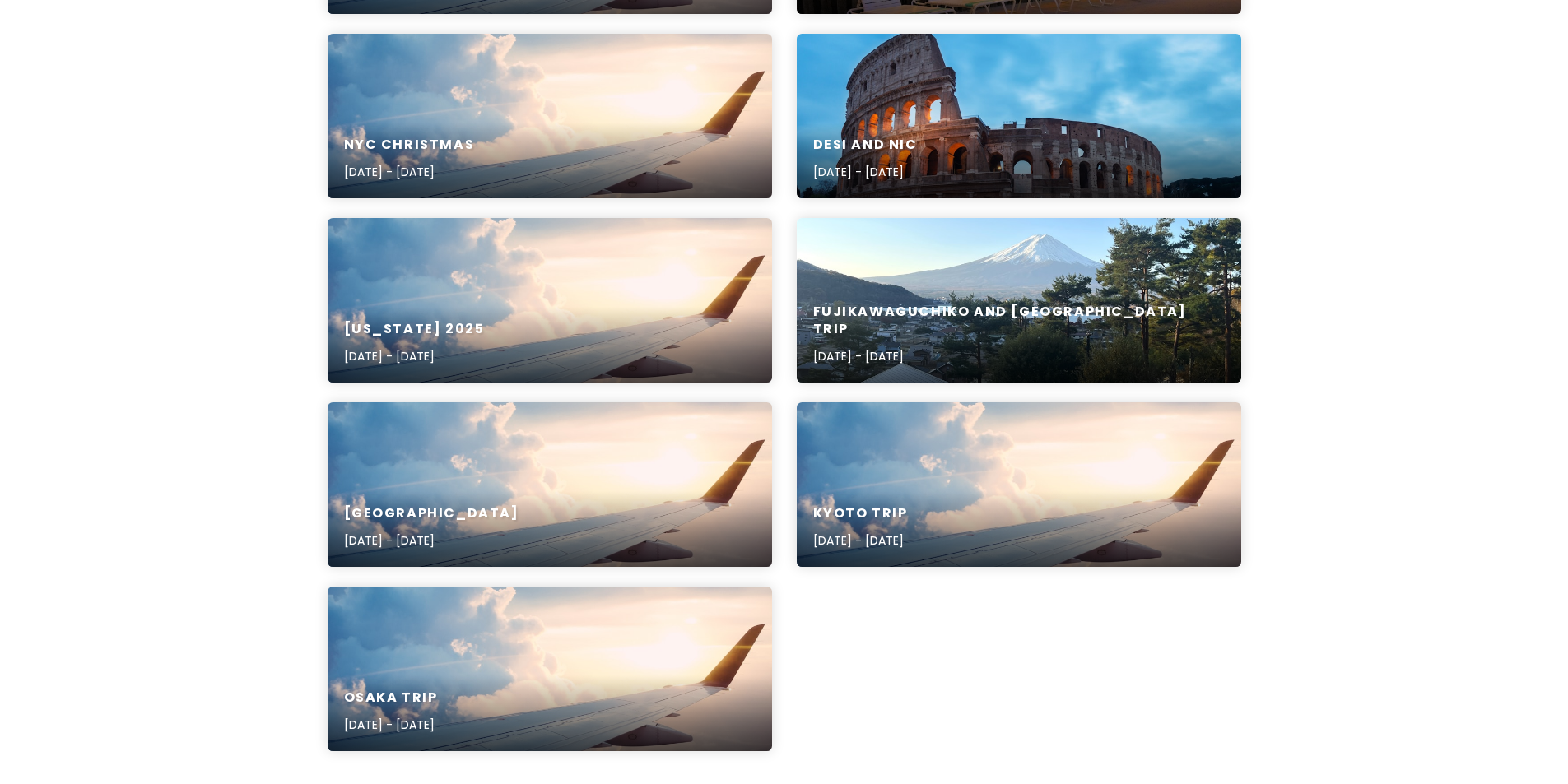
scroll to position [165, 0]
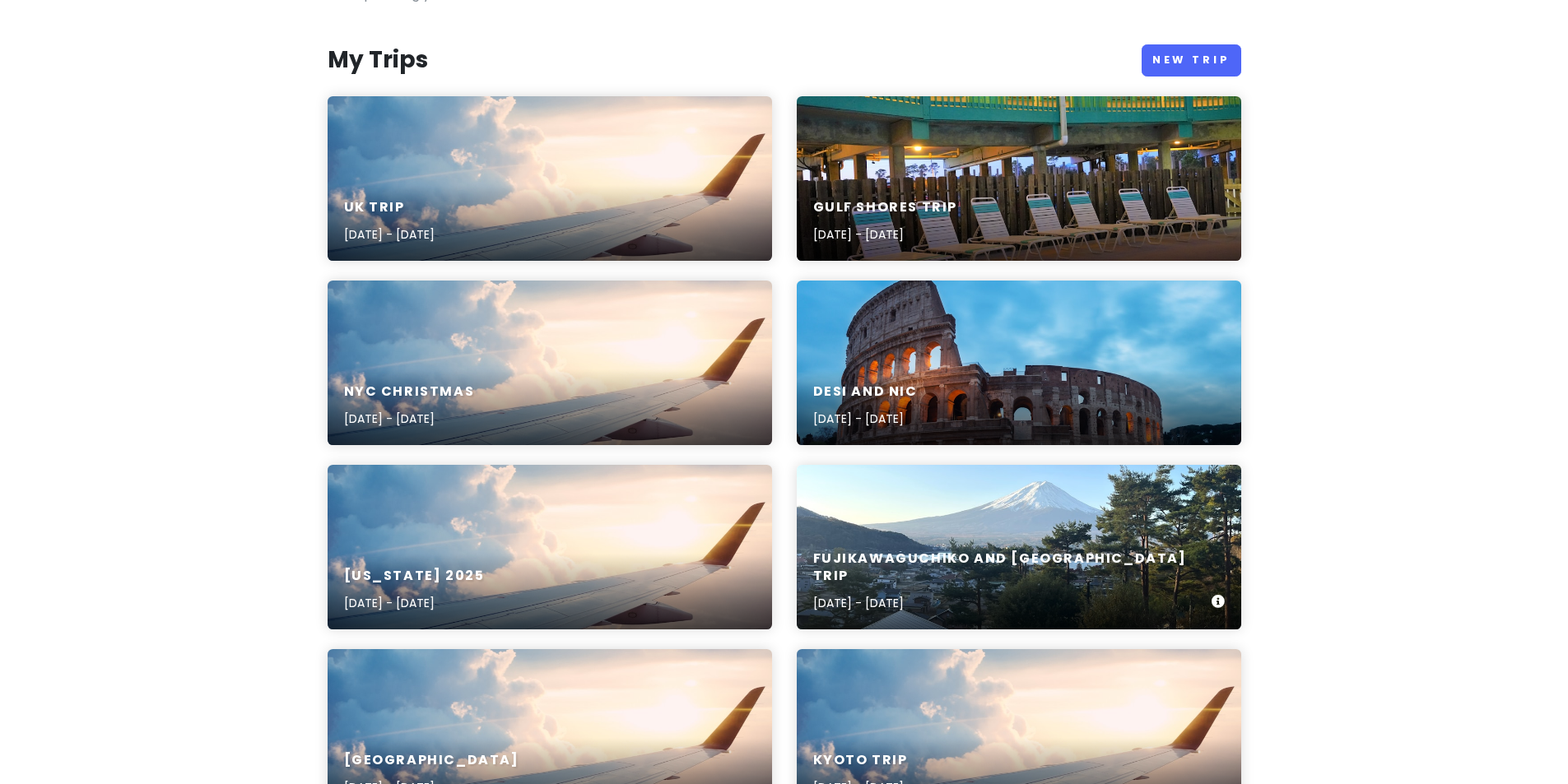
click at [1091, 562] on div "Fujikawaguchiko and [GEOGRAPHIC_DATA] Trip [DATE] - [DATE]" at bounding box center [1019, 581] width 444 height 96
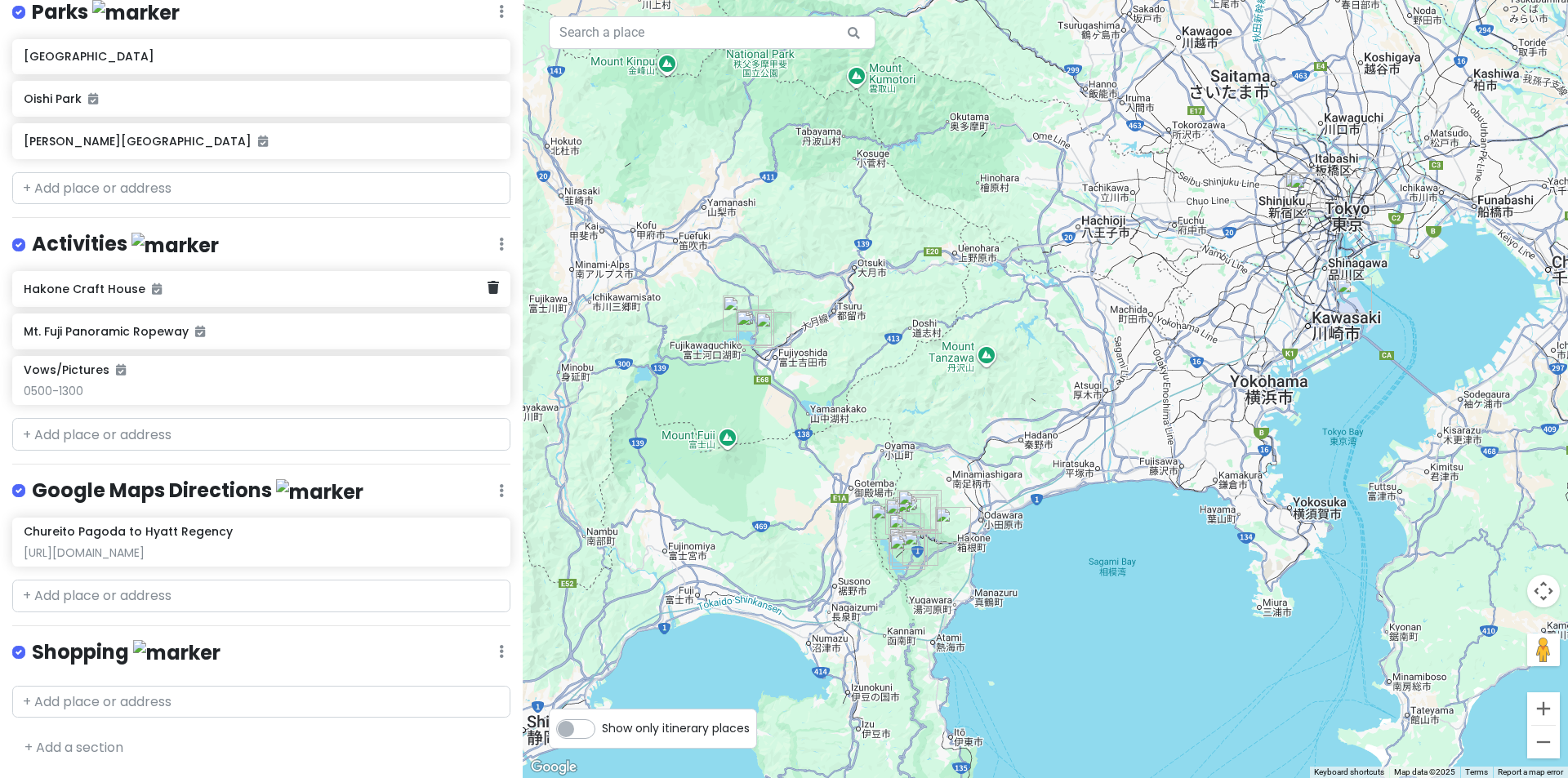
scroll to position [1896, 0]
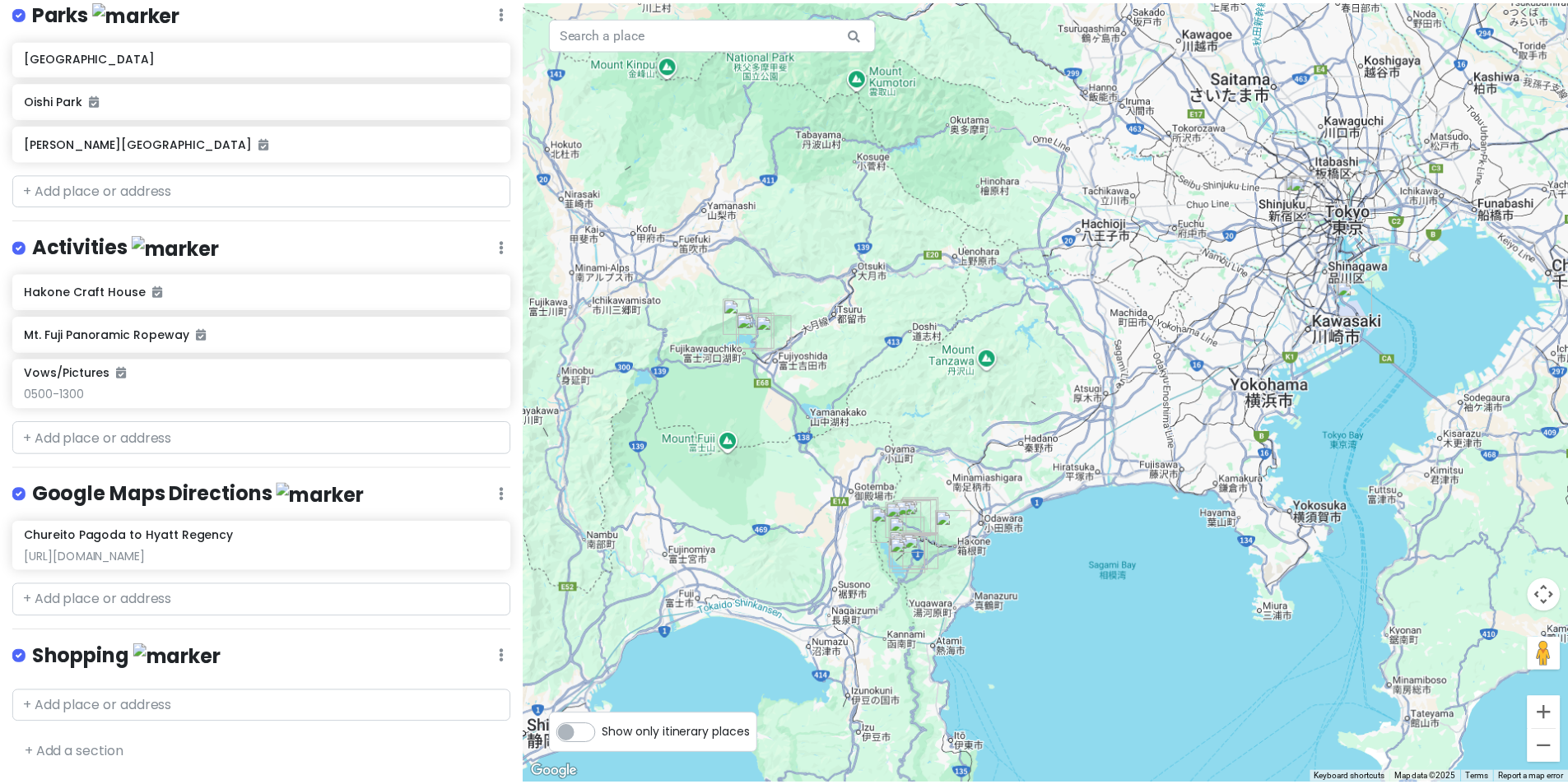
scroll to position [165, 0]
